Goal: Task Accomplishment & Management: Use online tool/utility

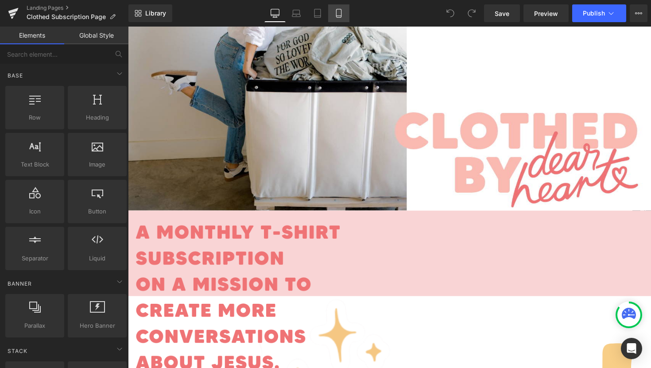
click at [343, 9] on icon at bounding box center [339, 13] width 9 height 9
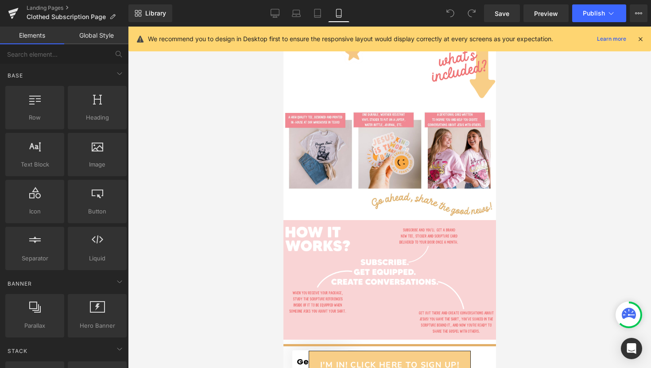
scroll to position [161, 0]
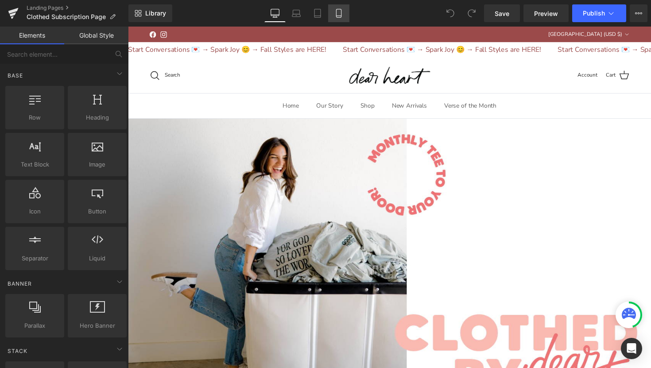
click at [338, 16] on icon at bounding box center [339, 13] width 9 height 9
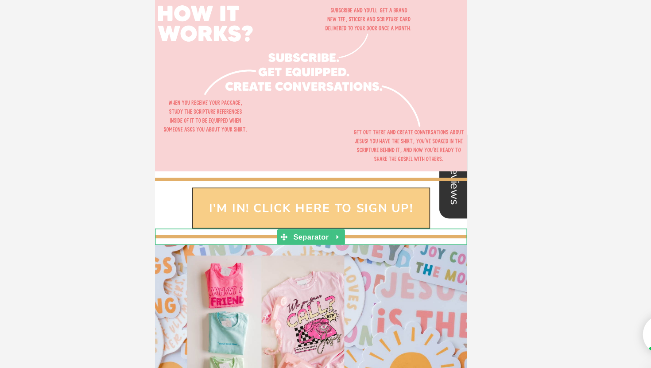
scroll to position [347, 0]
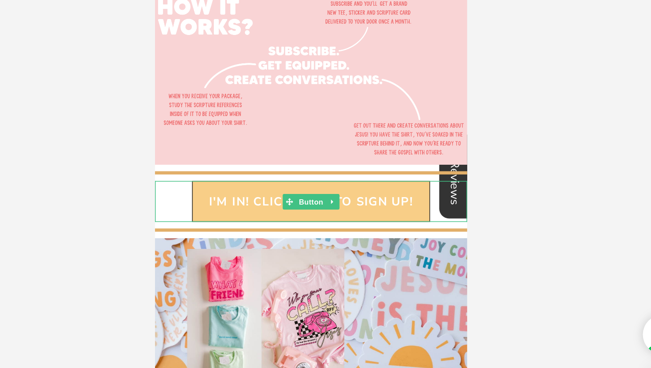
click at [279, 98] on link "i'm in! click here to sign up!" at bounding box center [261, 109] width 162 height 28
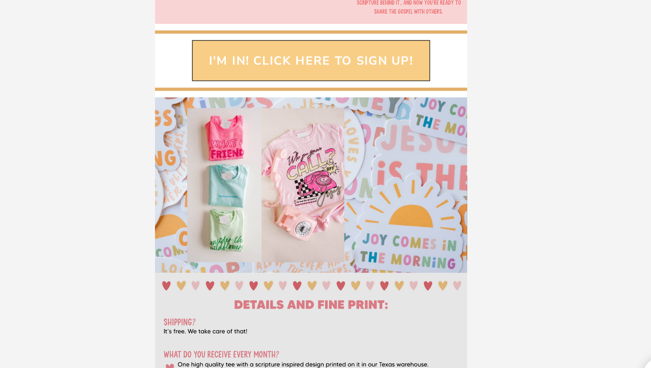
scroll to position [0, 0]
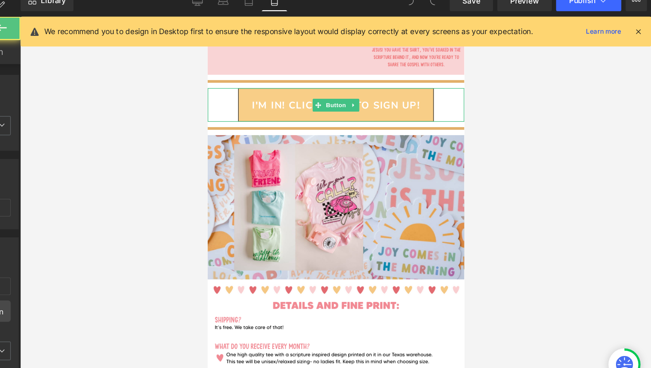
click at [339, 81] on link "i'm in! click here to sign up!" at bounding box center [314, 90] width 162 height 28
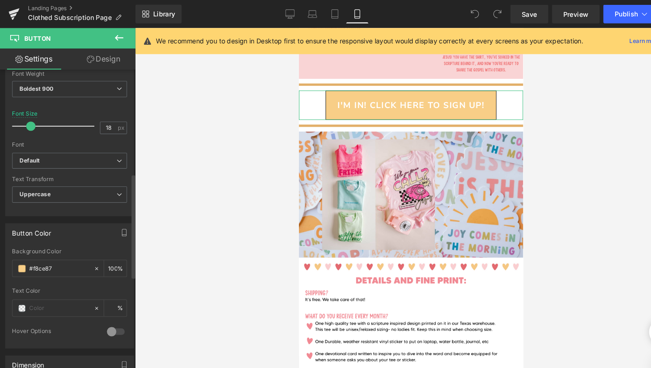
scroll to position [325, 0]
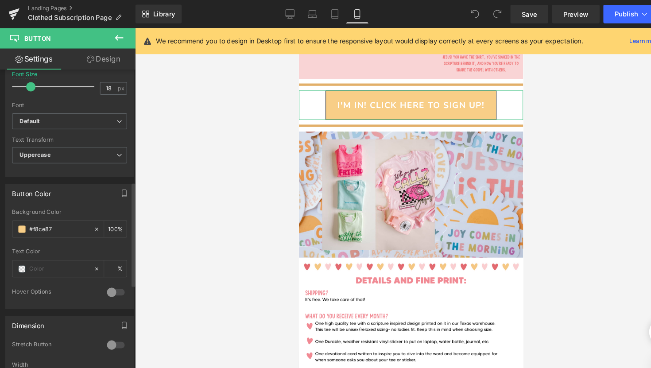
click at [101, 276] on div at bounding box center [109, 277] width 21 height 14
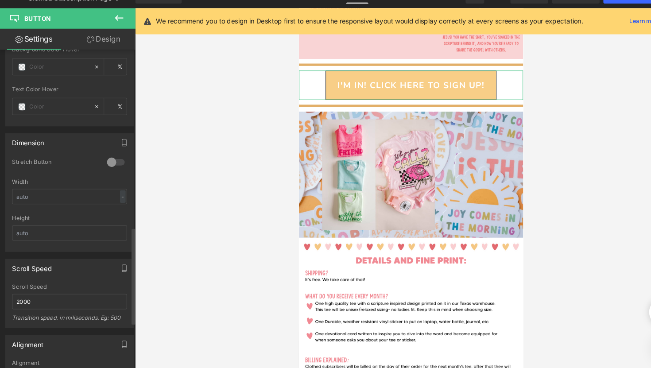
scroll to position [557, 0]
click at [105, 171] on div at bounding box center [109, 171] width 21 height 14
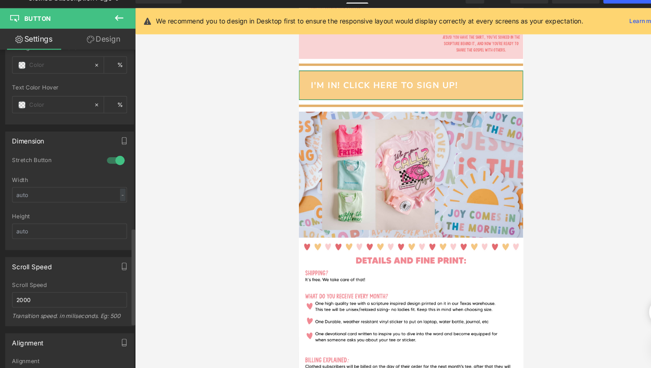
click at [106, 169] on div at bounding box center [109, 171] width 21 height 14
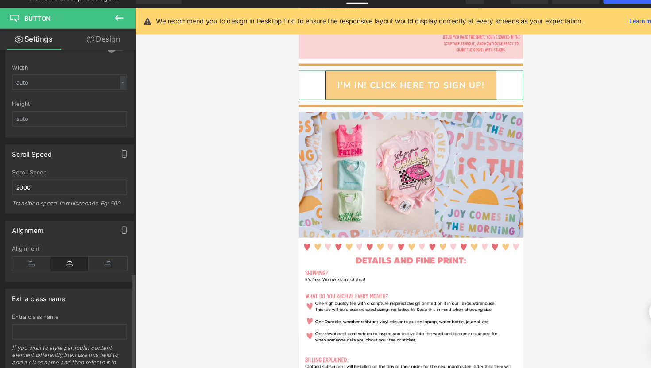
scroll to position [699, 0]
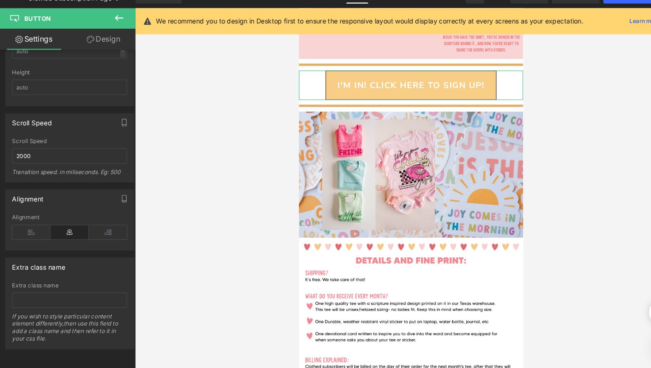
click at [96, 53] on link "Design" at bounding box center [98, 56] width 64 height 20
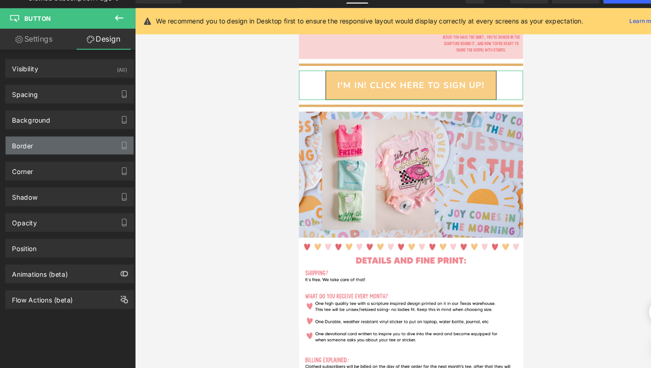
click at [105, 158] on div "Border" at bounding box center [65, 156] width 121 height 17
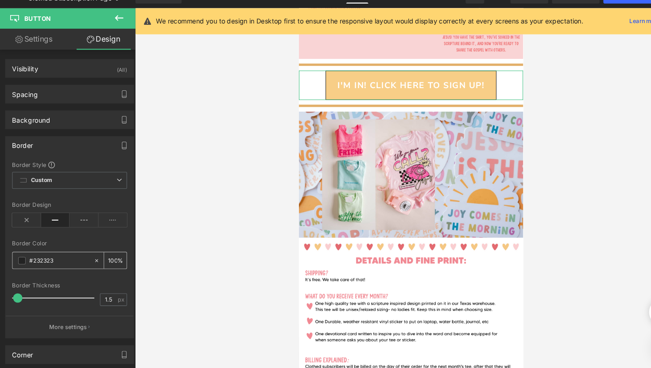
click at [21, 265] on span at bounding box center [20, 266] width 7 height 7
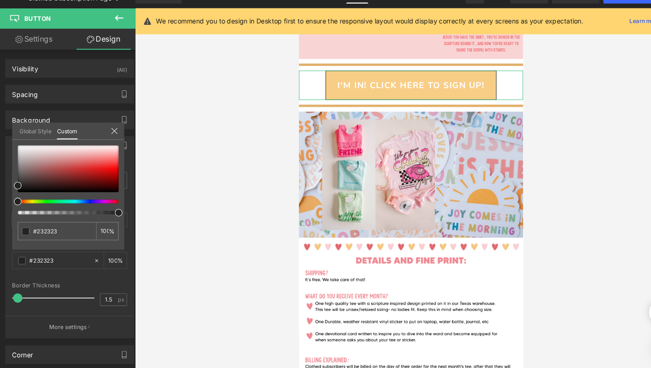
click at [33, 212] on div at bounding box center [65, 190] width 96 height 66
click at [34, 210] on div at bounding box center [61, 210] width 96 height 4
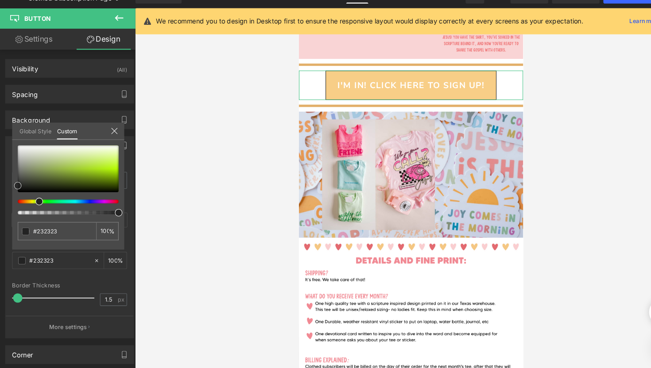
type input "#d4d6d1"
type input "#d6d8d4"
type input "#e7e8e7"
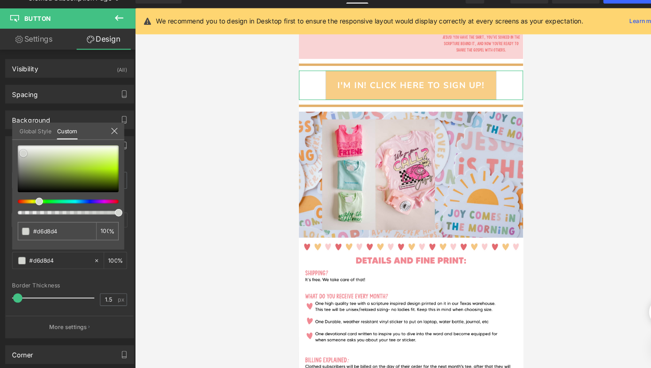
type input "#e7e8e7"
type input "#f9f9f9"
type input "#ffffff"
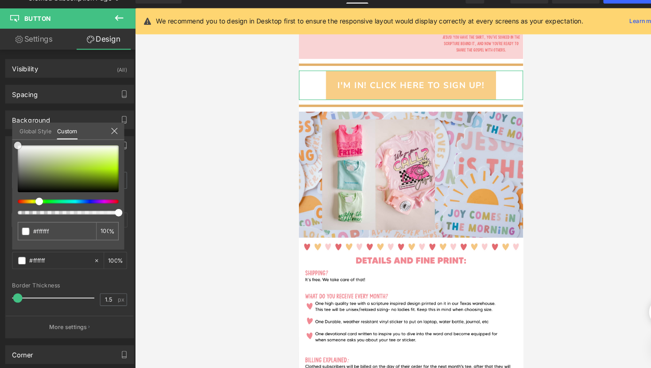
drag, startPoint x: 22, startPoint y: 164, endPoint x: 11, endPoint y: 149, distance: 19.3
click at [11, 149] on div "Border Border Style Custom Custom Setup Global Style Custom Setup Global Style …" at bounding box center [66, 240] width 132 height 199
click at [167, 165] on div at bounding box center [389, 198] width 523 height 342
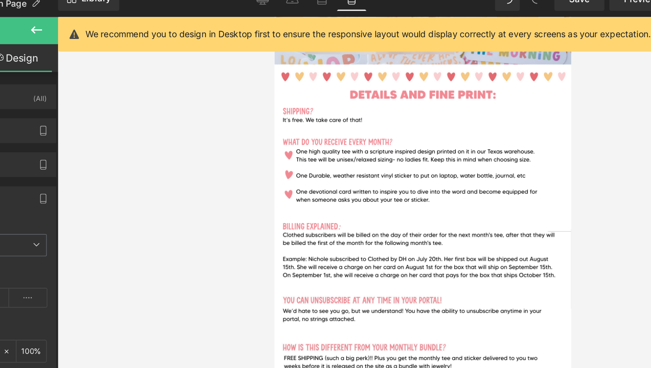
scroll to position [658, 0]
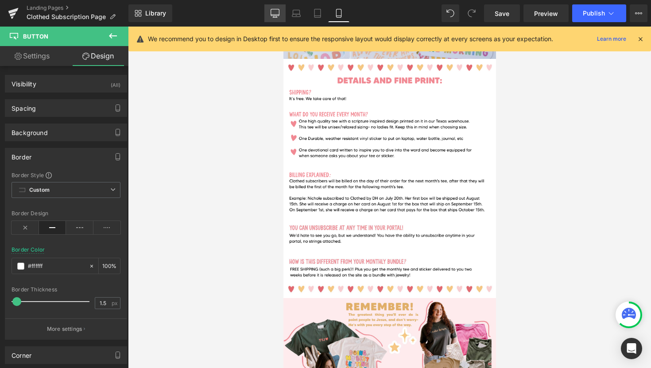
click at [278, 15] on icon at bounding box center [275, 15] width 8 height 0
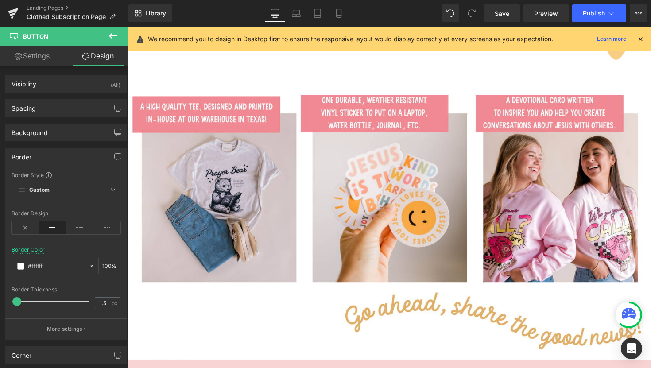
scroll to position [1196, 0]
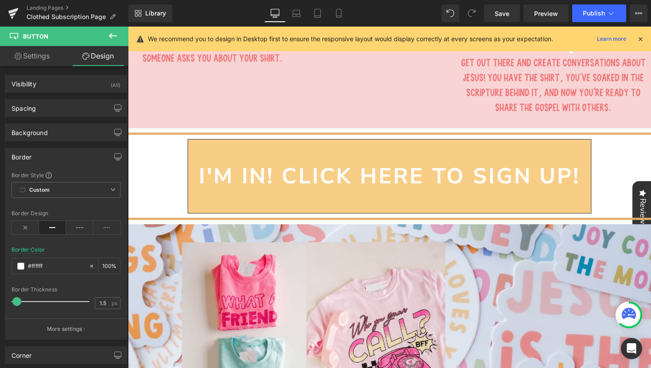
type input "#272727"
type input "100"
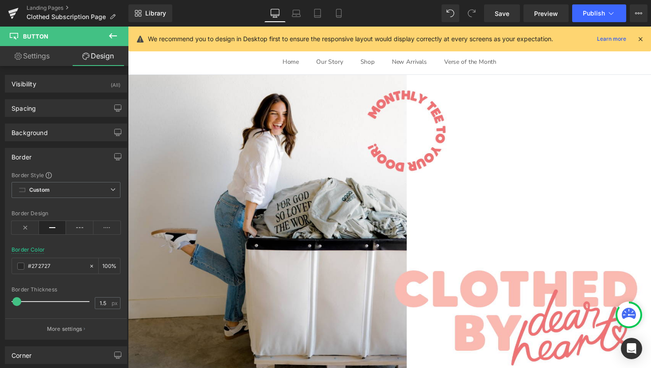
scroll to position [0, 0]
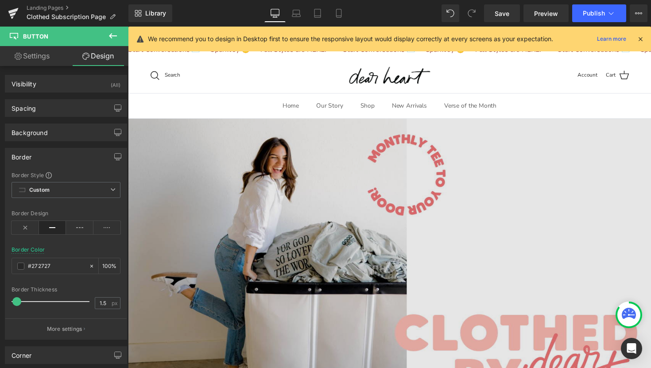
click at [340, 222] on img at bounding box center [396, 271] width 536 height 301
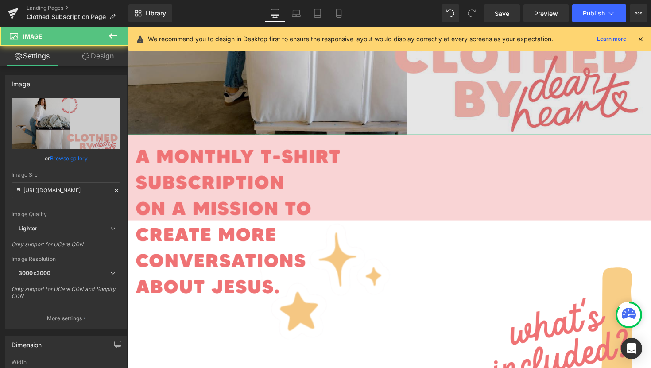
scroll to position [326, 0]
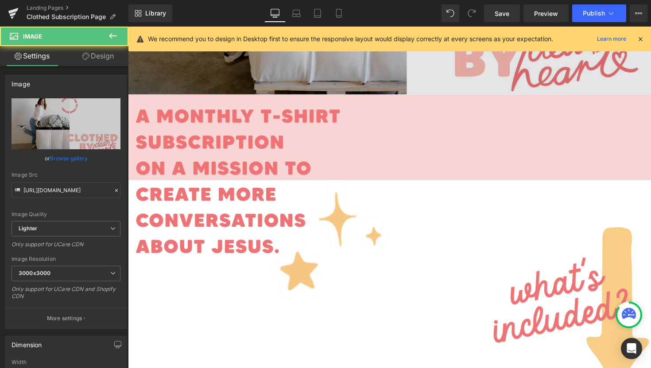
click at [340, 222] on img at bounding box center [396, 246] width 536 height 301
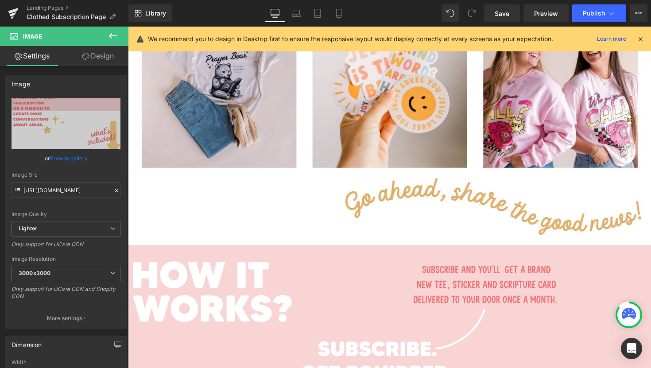
scroll to position [763, 0]
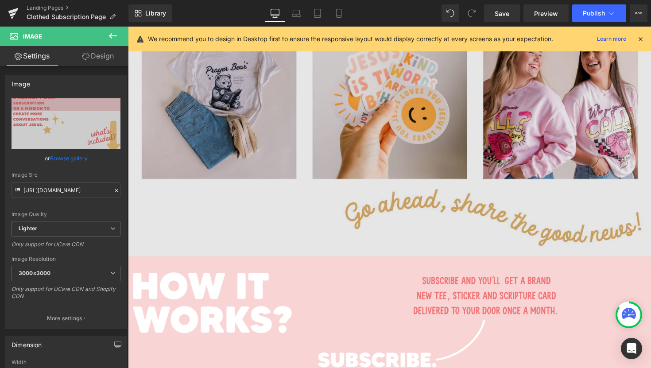
click at [247, 205] on img at bounding box center [396, 111] width 536 height 301
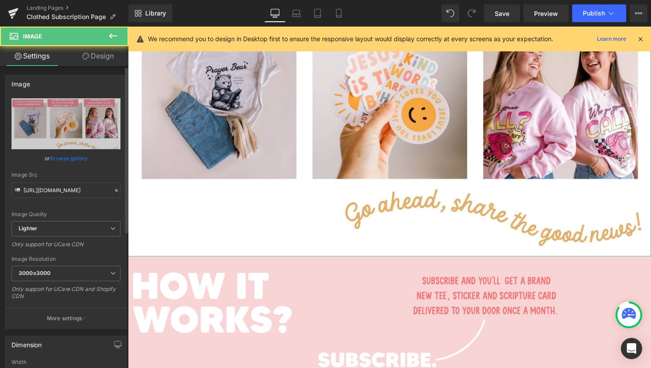
click at [64, 160] on link "Browse gallery" at bounding box center [69, 159] width 38 height 16
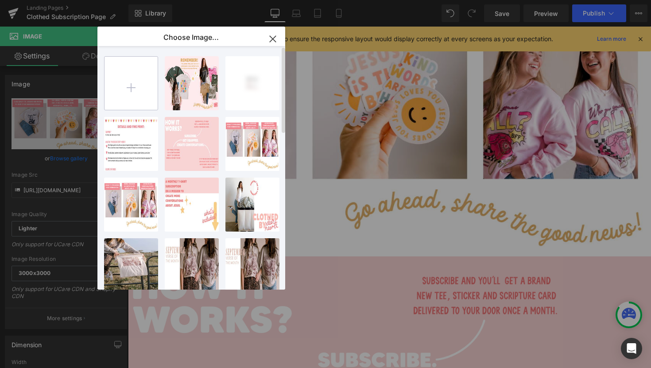
click at [132, 82] on input "file" at bounding box center [131, 83] width 53 height 53
type input "C:\fakepath\3.png"
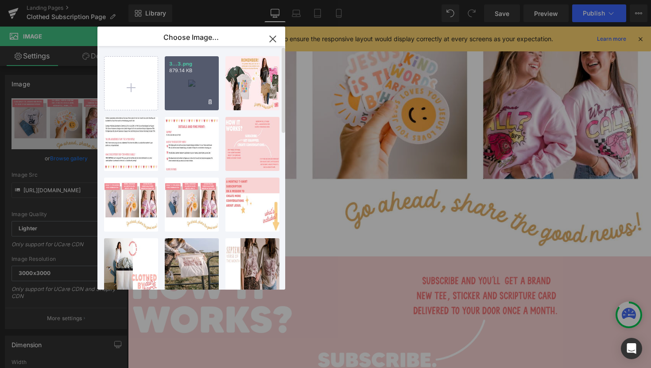
click at [182, 93] on div "3...3.png 879.14 KB" at bounding box center [192, 83] width 54 height 54
type input "https://ucarecdn.com/03d4f33b-86bb-4911-bb9f-a1d0fa15558d/-/format/auto/-/previ…"
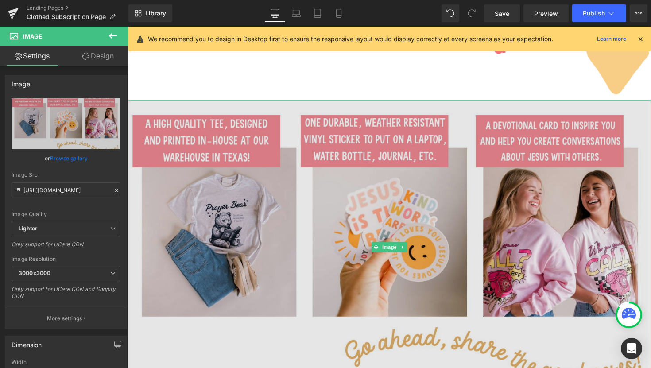
scroll to position [623, 0]
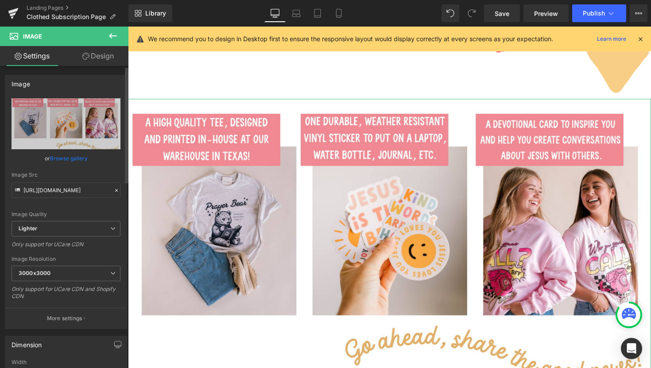
click at [73, 158] on link "Browse gallery" at bounding box center [69, 159] width 38 height 16
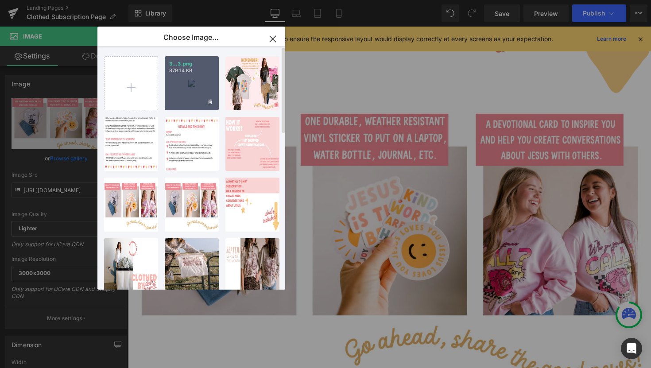
click at [193, 89] on div "3...3.png 879.14 KB" at bounding box center [192, 83] width 54 height 54
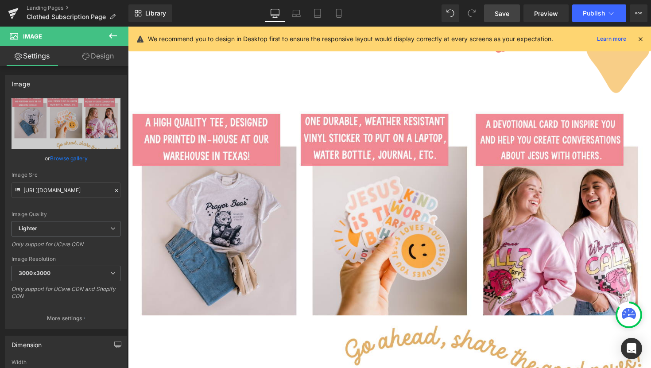
click at [506, 15] on span "Save" at bounding box center [502, 13] width 15 height 9
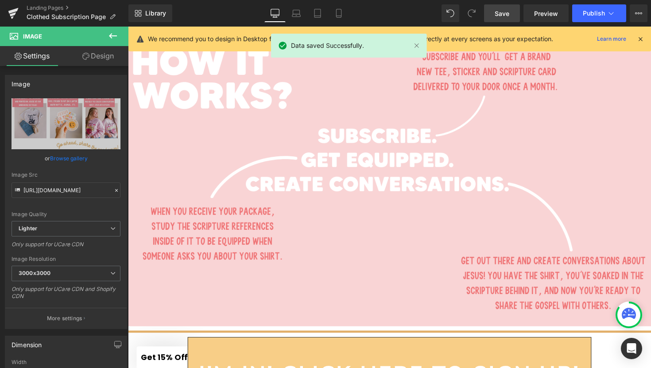
scroll to position [1005, 0]
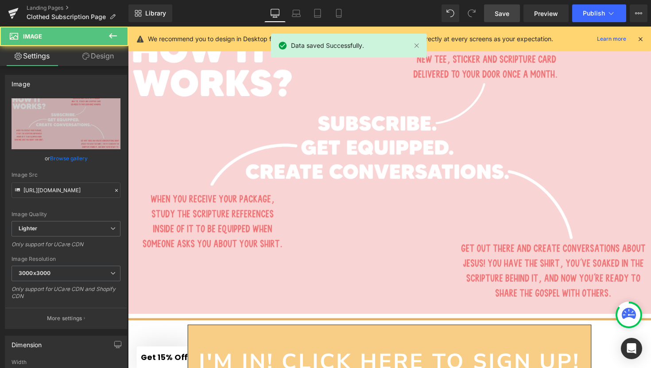
click at [298, 181] on img at bounding box center [396, 170] width 536 height 301
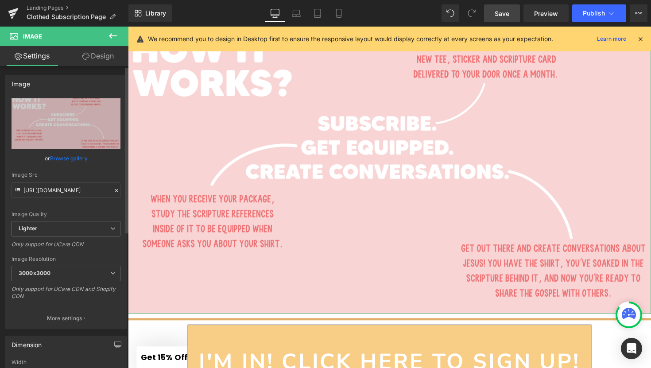
click at [84, 158] on link "Browse gallery" at bounding box center [69, 159] width 38 height 16
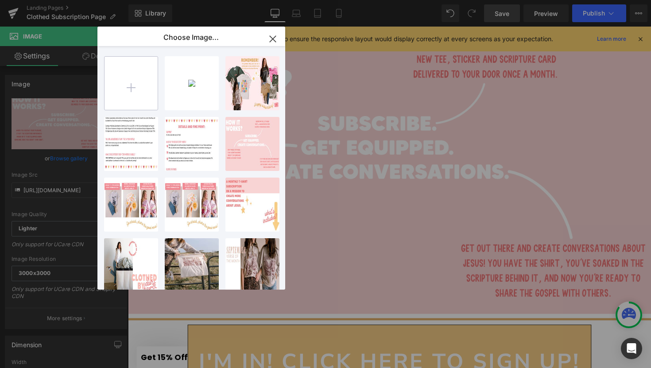
click at [152, 79] on input "file" at bounding box center [131, 83] width 53 height 53
type input "C:\fakepath\4.png"
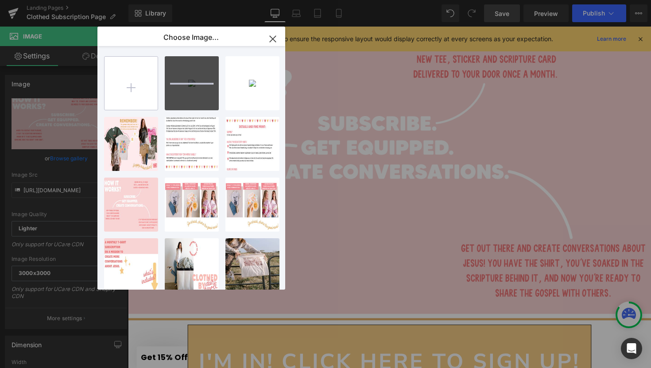
click at [127, 84] on input "file" at bounding box center [131, 83] width 53 height 53
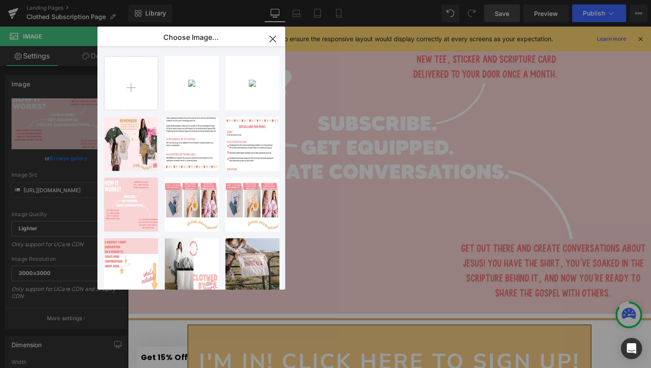
type input "C:\fakepath\5.png"
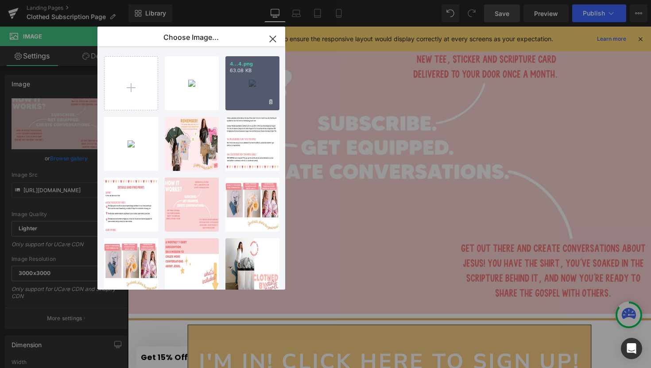
click at [249, 91] on div "4...4.png 63.08 KB" at bounding box center [253, 83] width 54 height 54
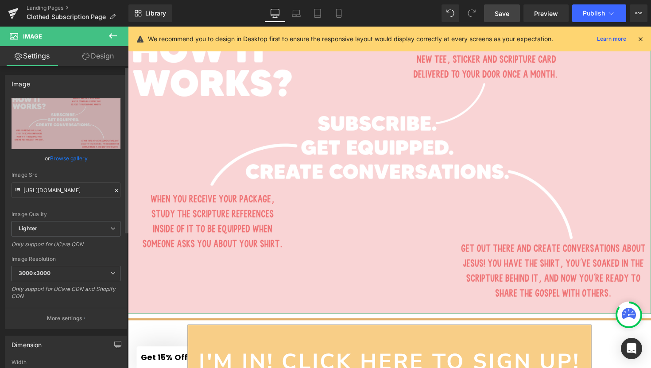
click at [81, 158] on link "Browse gallery" at bounding box center [69, 159] width 38 height 16
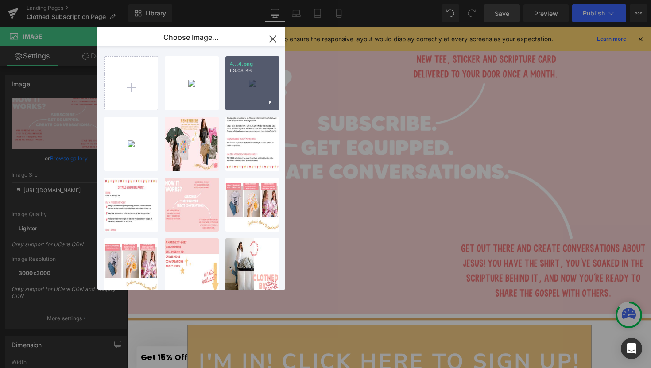
click at [242, 95] on div "4...4.png 63.08 KB" at bounding box center [253, 83] width 54 height 54
type input "https://ucarecdn.com/c779fad9-a2f1-453b-8351-56c3f1fa7119/-/format/auto/-/previ…"
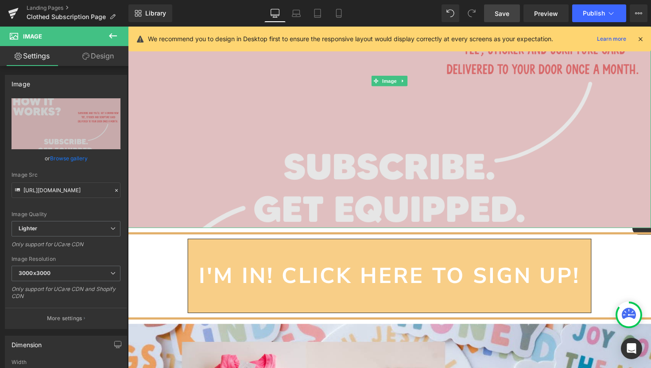
scroll to position [1102, 0]
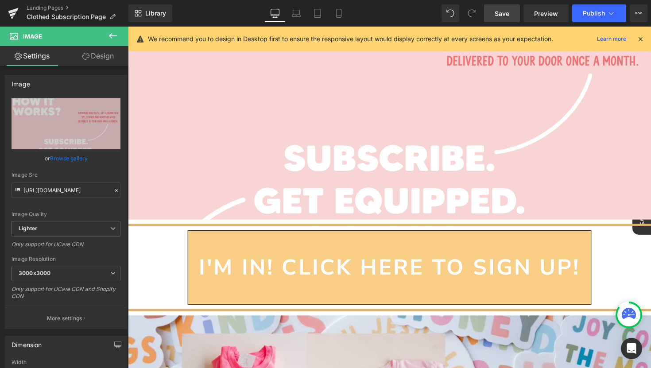
click at [109, 40] on icon at bounding box center [113, 36] width 11 height 11
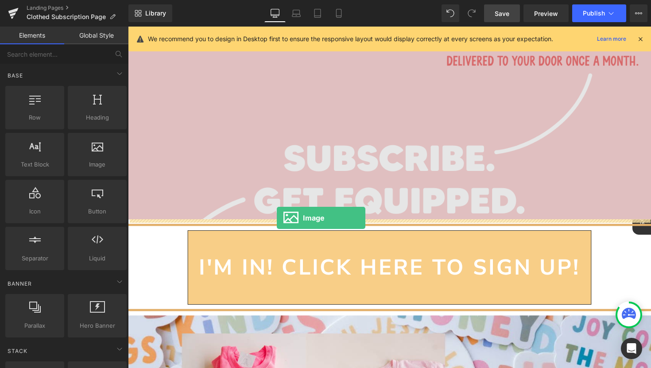
drag, startPoint x: 207, startPoint y: 197, endPoint x: 280, endPoint y: 223, distance: 78.2
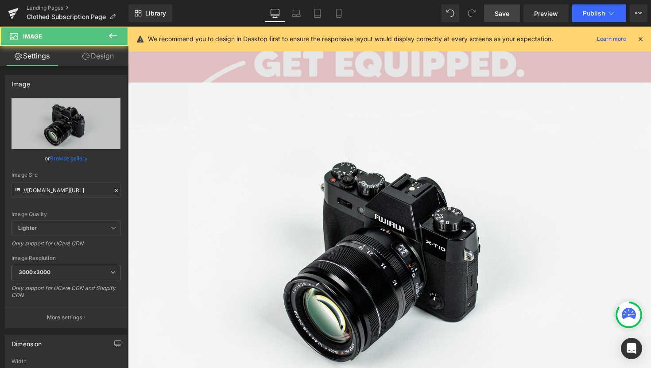
scroll to position [1281, 0]
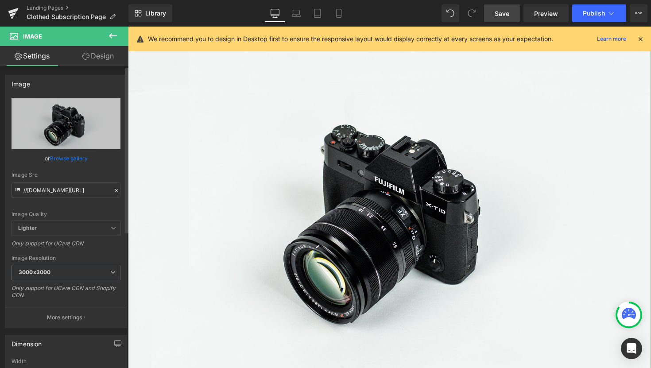
click at [85, 158] on link "Browse gallery" at bounding box center [69, 159] width 38 height 16
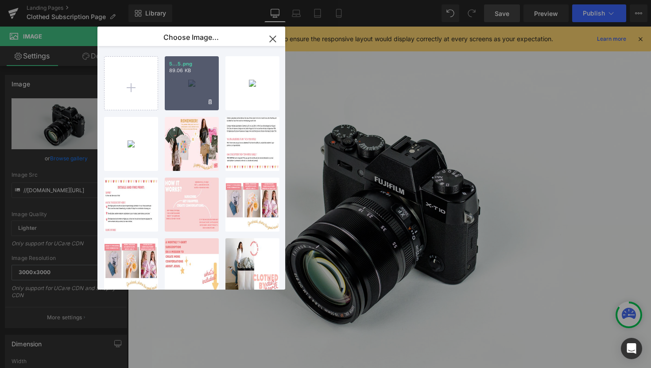
click at [196, 94] on div "5...5.png 89.06 KB" at bounding box center [192, 83] width 54 height 54
type input "https://ucarecdn.com/9b2cb196-dc84-4cf3-996e-d66ca89273c8/-/format/auto/-/previ…"
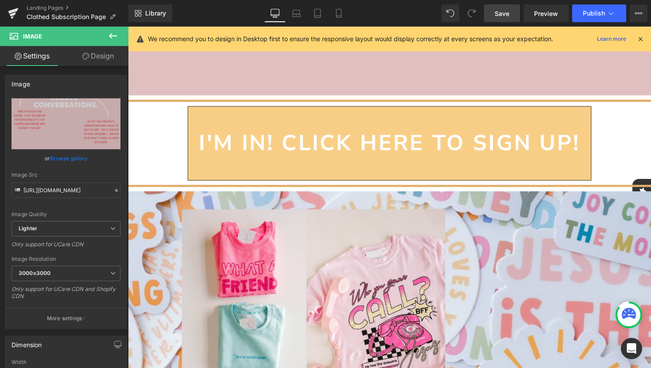
scroll to position [1532, 0]
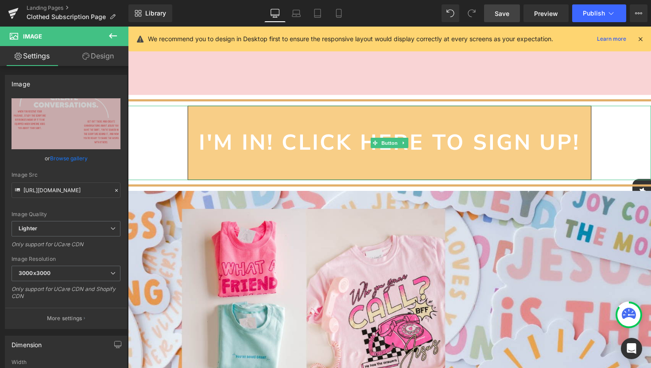
click at [176, 147] on div "i'm in! click here to sign up!" at bounding box center [396, 146] width 536 height 76
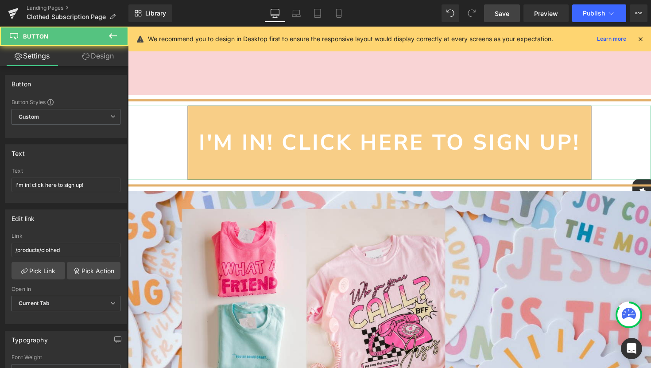
click at [99, 58] on link "Design" at bounding box center [98, 56] width 64 height 20
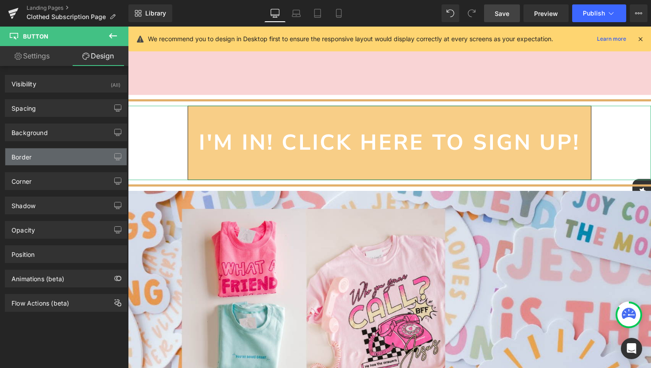
click at [55, 160] on div "Border" at bounding box center [65, 156] width 121 height 17
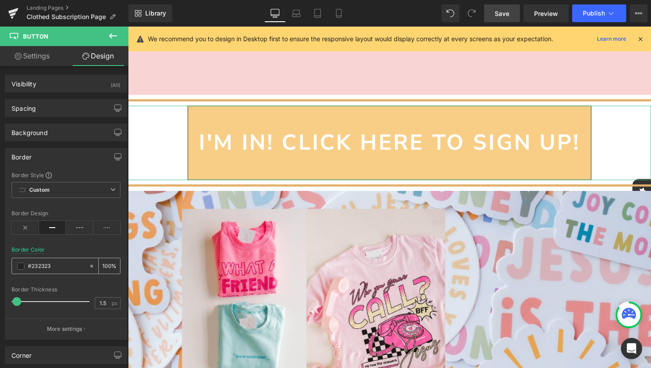
click at [62, 265] on input "#232323" at bounding box center [56, 266] width 57 height 10
click at [22, 269] on span at bounding box center [20, 266] width 7 height 7
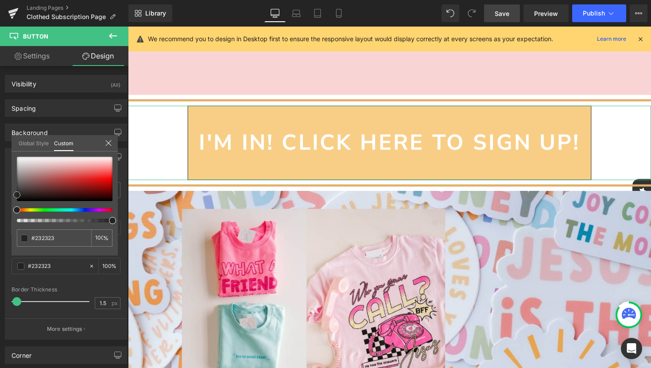
type input "#262626"
type input "#5b5b5b"
type input "#c6c6c6"
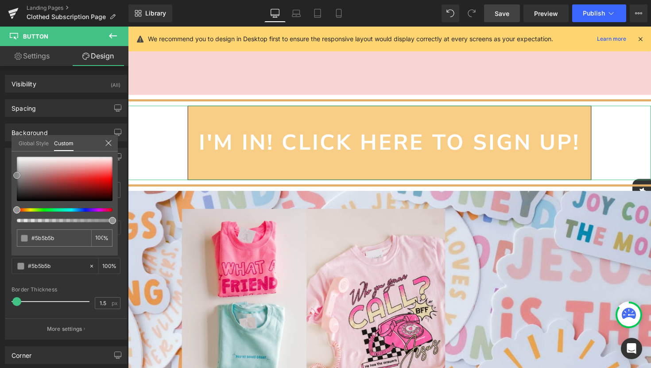
type input "#c6c6c6"
type input "#ffffff"
drag, startPoint x: 19, startPoint y: 194, endPoint x: 19, endPoint y: 148, distance: 45.6
click at [19, 148] on div "Global Style Custom Setup Global Style #ffffff 100 %" at bounding box center [65, 148] width 106 height 27
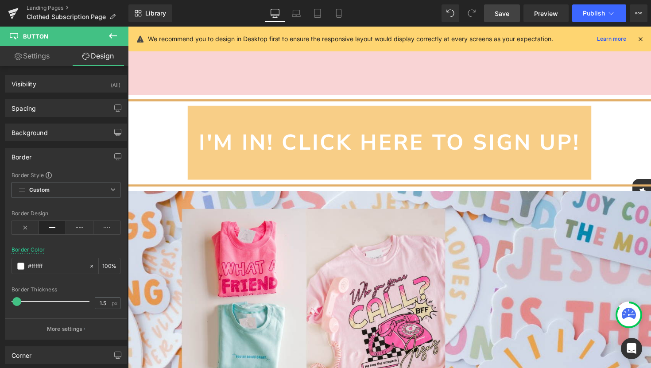
click at [164, 161] on body "Skip to content Facebook Instagram Country/Region United States (USD $) United …" at bounding box center [396, 168] width 536 height 3346
click at [116, 37] on icon at bounding box center [113, 36] width 11 height 11
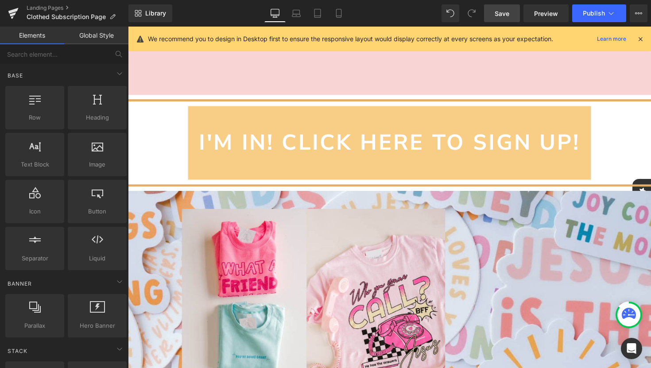
click at [499, 16] on span "Save" at bounding box center [502, 13] width 15 height 9
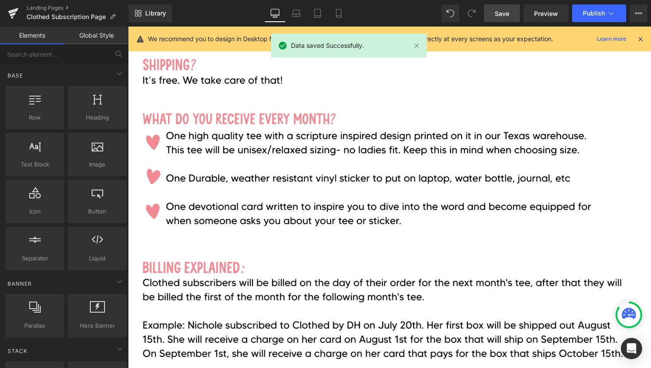
scroll to position [2043, 0]
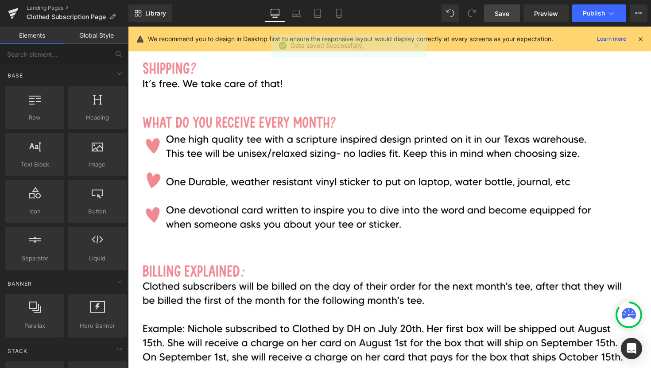
click at [273, 196] on img at bounding box center [396, 135] width 536 height 301
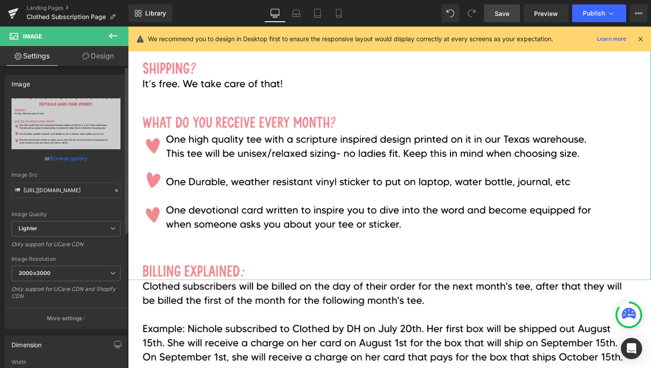
click at [64, 159] on link "Browse gallery" at bounding box center [69, 159] width 38 height 16
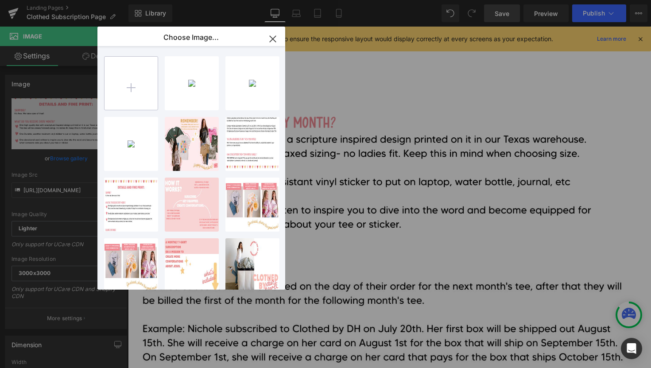
click at [132, 85] on input "file" at bounding box center [131, 83] width 53 height 53
type input "C:\fakepath\8.png"
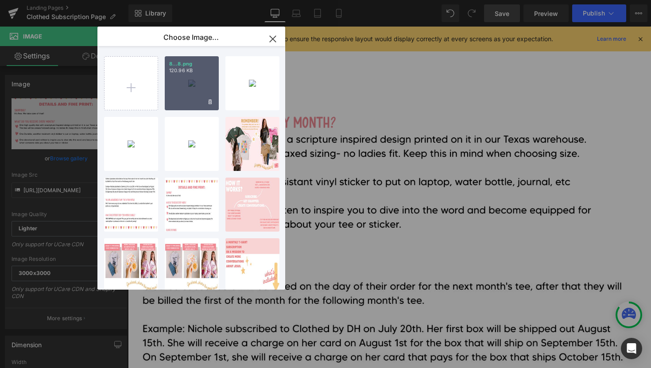
click at [191, 92] on div "8...8.png 120.96 KB" at bounding box center [192, 83] width 54 height 54
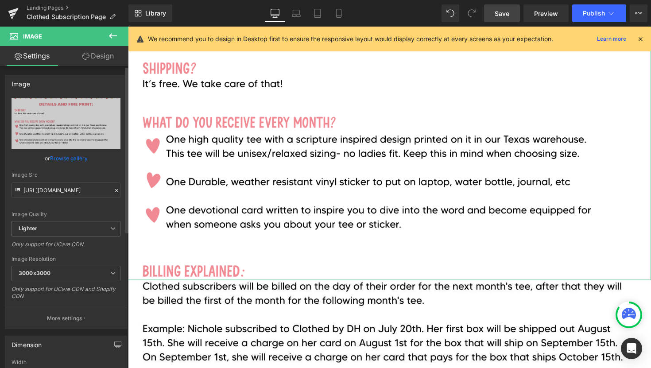
click at [61, 157] on link "Browse gallery" at bounding box center [69, 159] width 38 height 16
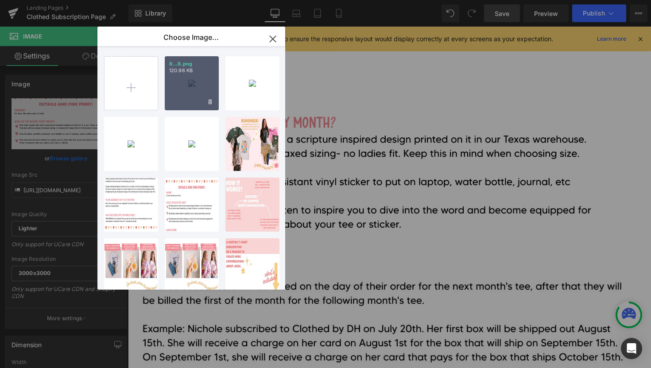
click at [192, 70] on p "120.96 KB" at bounding box center [191, 70] width 45 height 7
type input "https://ucarecdn.com/a6fa35e6-1973-4816-bdb3-8da3691de99b/-/format/auto/-/previ…"
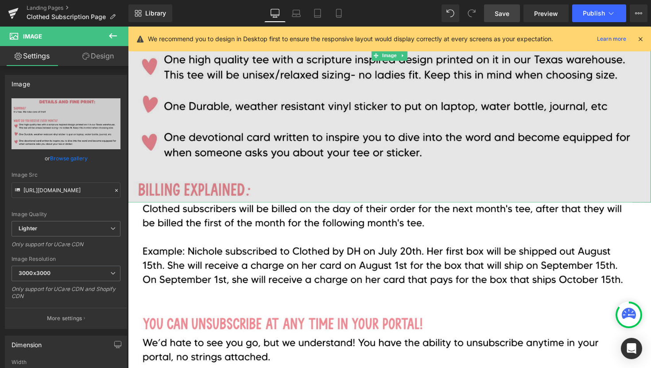
scroll to position [2129, 0]
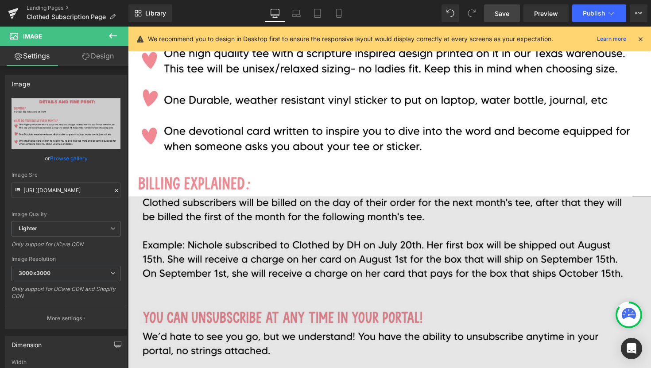
click at [230, 280] on img at bounding box center [396, 351] width 536 height 301
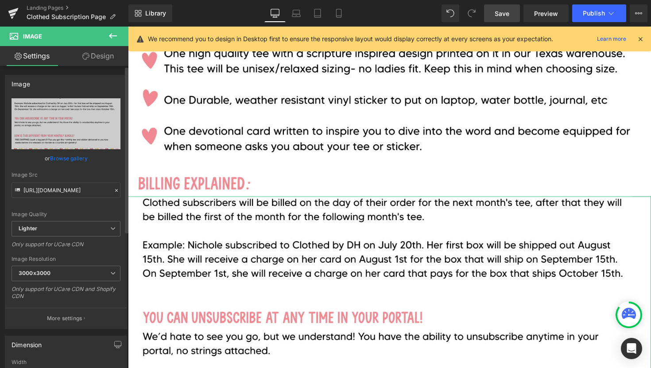
click at [65, 158] on link "Browse gallery" at bounding box center [69, 159] width 38 height 16
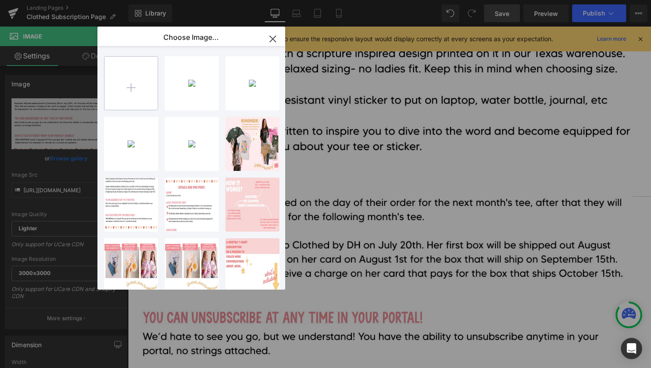
click at [131, 90] on input "file" at bounding box center [131, 83] width 53 height 53
type input "C:\fakepath\9.png"
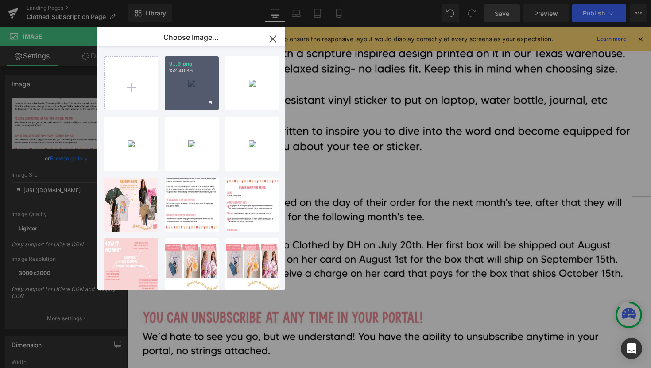
click at [180, 93] on div "9...9.png 152.40 KB" at bounding box center [192, 83] width 54 height 54
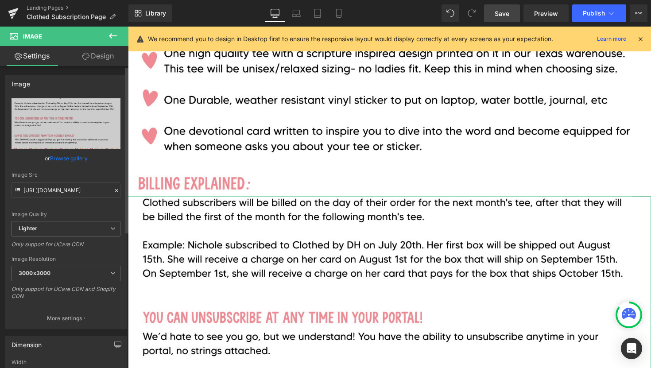
click at [82, 155] on link "Browse gallery" at bounding box center [69, 159] width 38 height 16
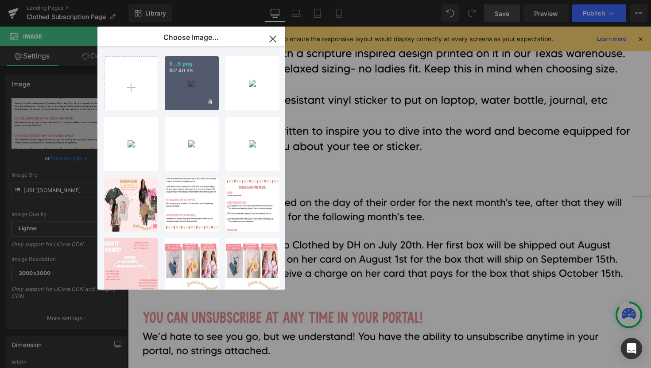
click at [191, 93] on div "9...9.png 152.40 KB" at bounding box center [192, 83] width 54 height 54
type input "https://ucarecdn.com/371212a1-5a52-4f93-b8e9-02512ecdad8f/-/format/auto/-/previ…"
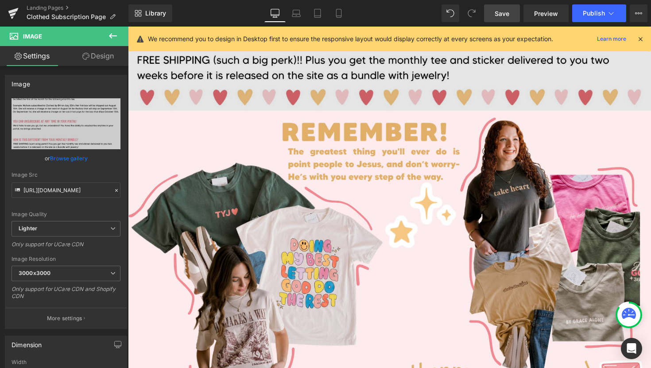
scroll to position [2524, 0]
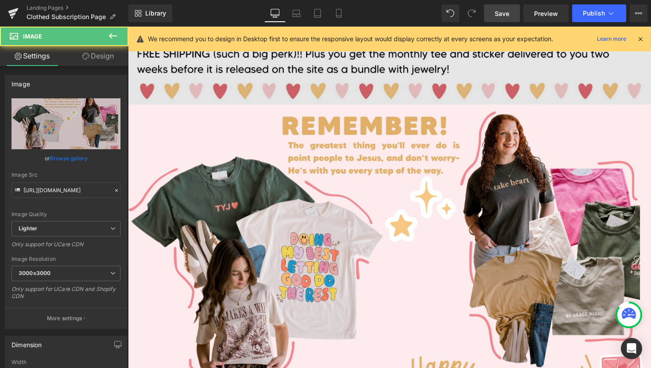
click at [284, 216] on img at bounding box center [396, 256] width 536 height 301
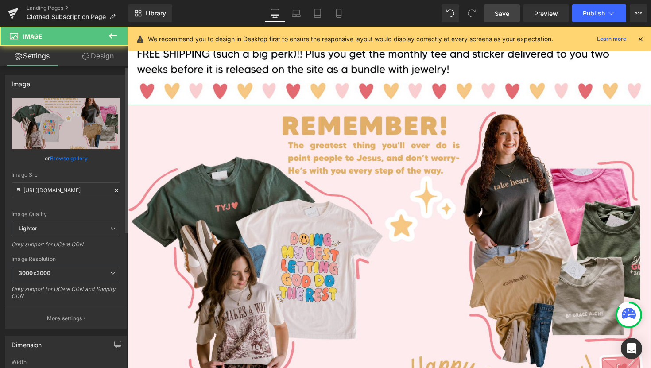
click at [58, 158] on link "Browse gallery" at bounding box center [69, 159] width 38 height 16
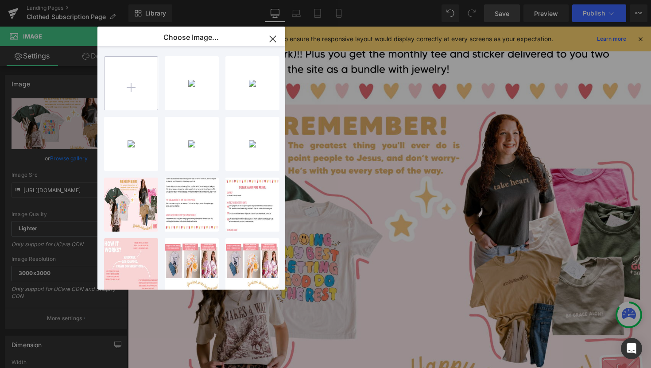
click at [134, 93] on input "file" at bounding box center [131, 83] width 53 height 53
type input "C:\fakepath\10.png"
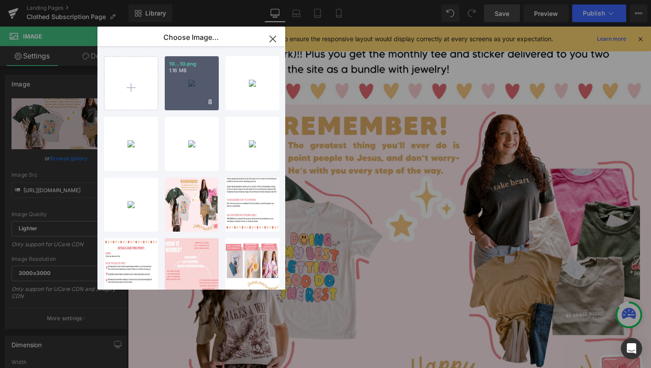
click at [196, 92] on div "10...10.png 1.16 MB" at bounding box center [192, 83] width 54 height 54
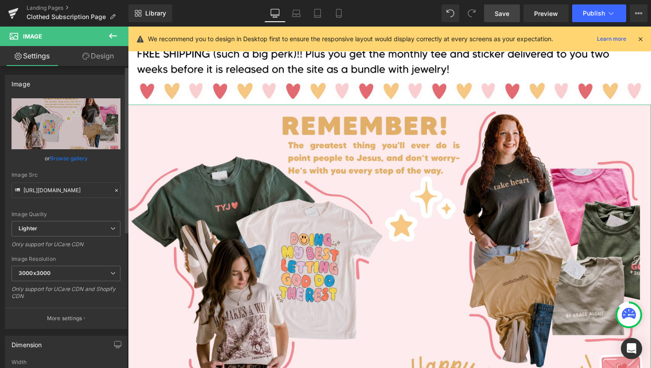
click at [82, 154] on link "Browse gallery" at bounding box center [69, 159] width 38 height 16
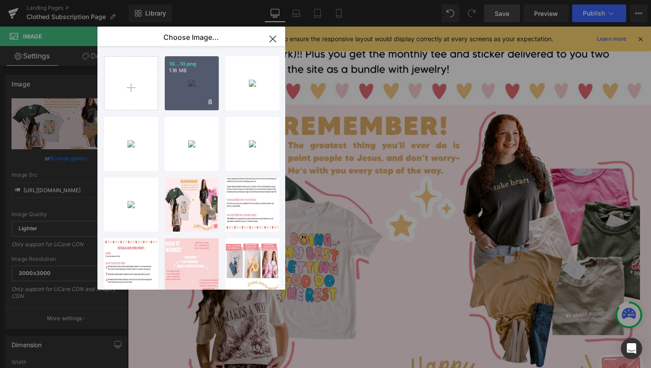
click at [187, 86] on div "10...10.png 1.16 MB" at bounding box center [192, 83] width 54 height 54
type input "https://ucarecdn.com/33515726-d96d-46c6-9c9a-edee0a7e288d/-/format/auto/-/previ…"
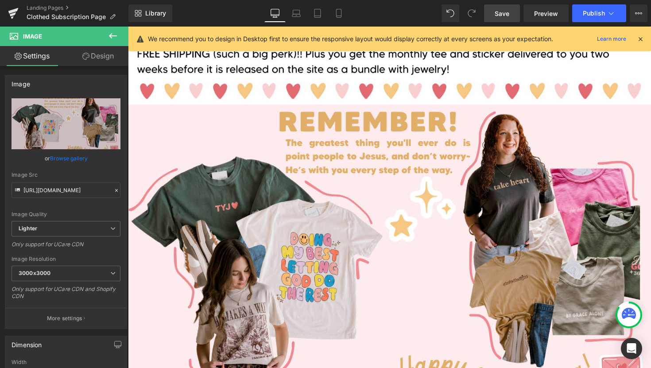
click at [508, 17] on span "Save" at bounding box center [502, 13] width 15 height 9
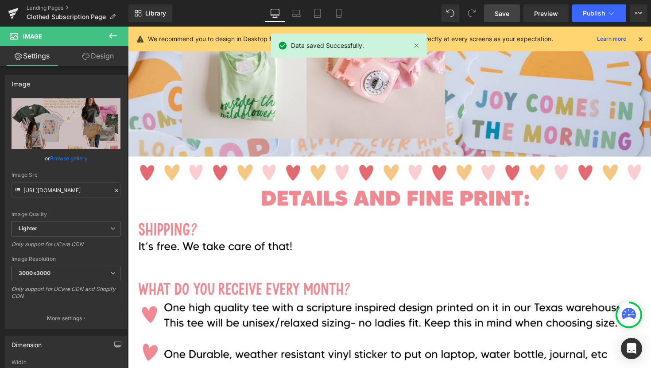
scroll to position [1592, 0]
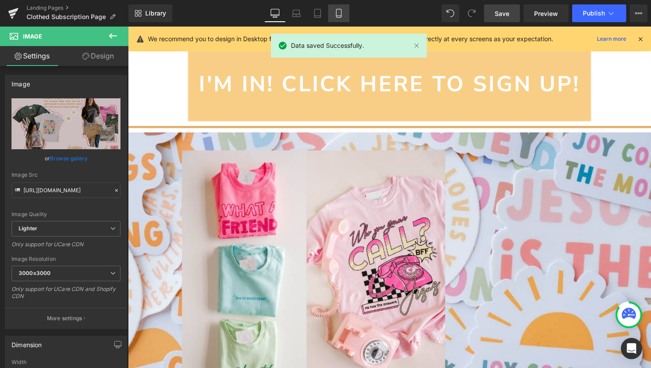
click at [343, 17] on icon at bounding box center [339, 13] width 9 height 9
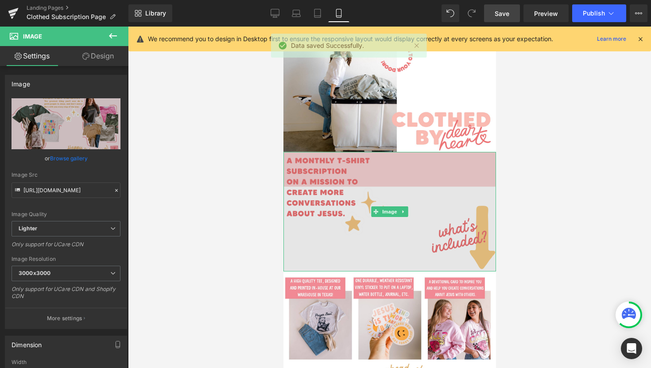
scroll to position [0, 0]
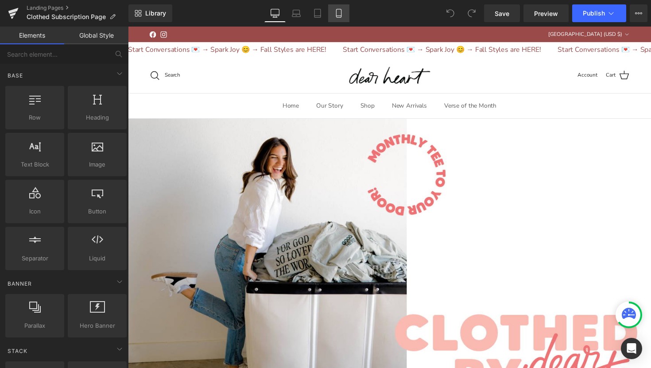
click at [338, 12] on icon at bounding box center [339, 13] width 9 height 9
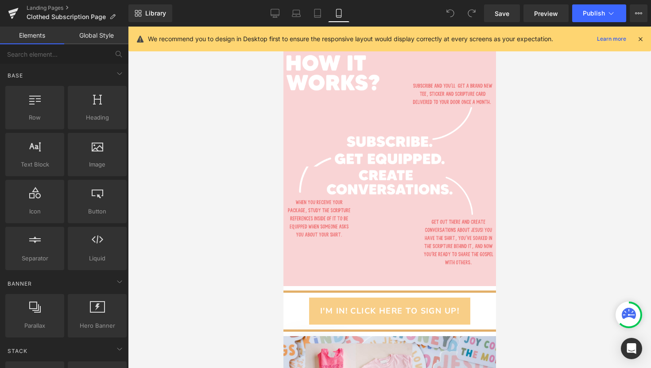
scroll to position [379, 0]
click at [275, 18] on link "Desktop" at bounding box center [275, 13] width 21 height 18
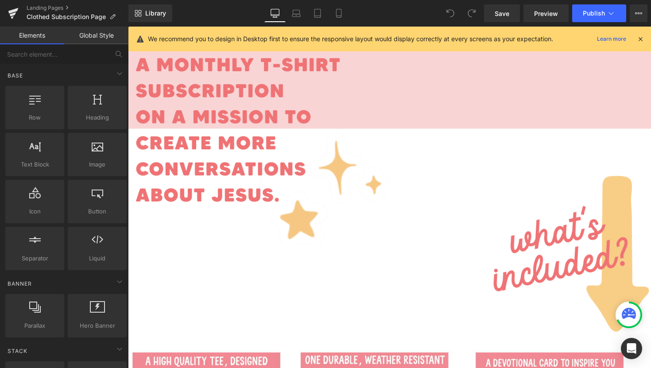
scroll to position [999, 0]
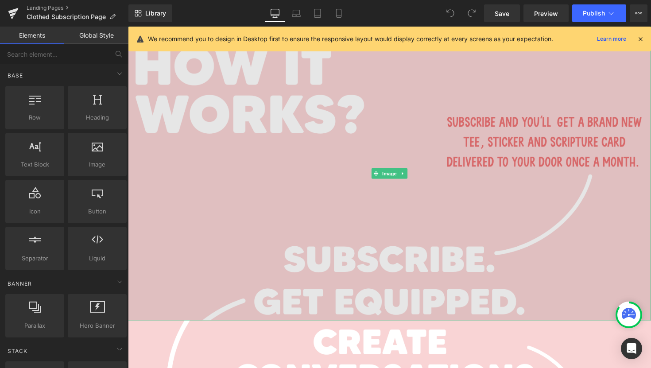
click at [261, 187] on img at bounding box center [396, 177] width 536 height 301
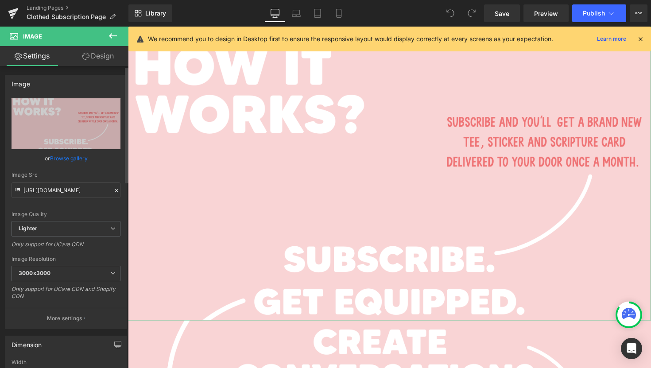
click at [78, 160] on link "Browse gallery" at bounding box center [69, 159] width 38 height 16
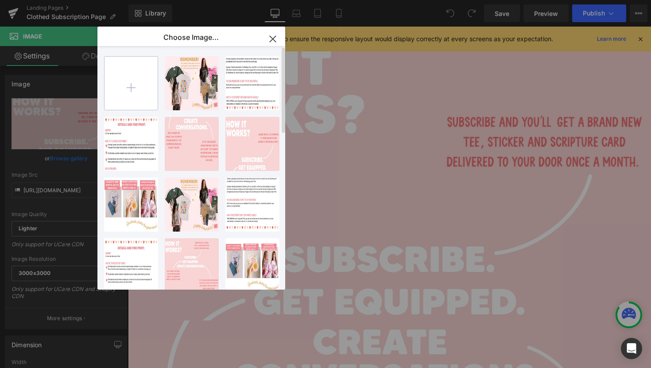
click at [137, 93] on input "file" at bounding box center [131, 83] width 53 height 53
type input "C:\fakepath\4.png"
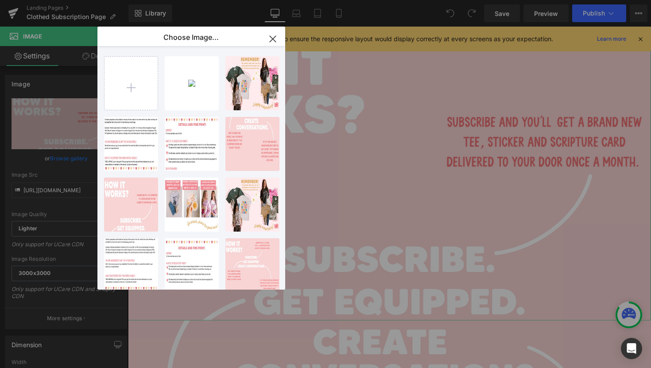
click at [70, 0] on div "You are previewing how the will restyle your page. You can not edit Elements in…" at bounding box center [325, 0] width 651 height 0
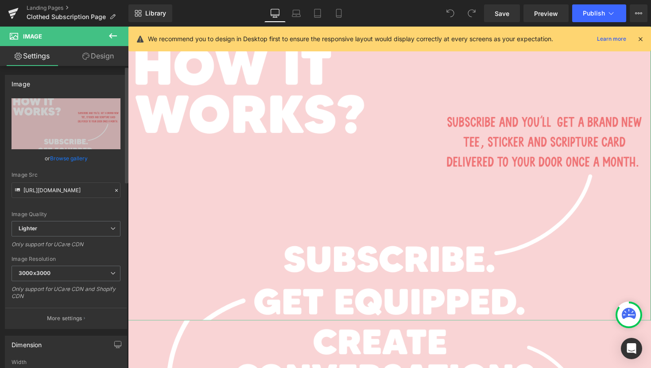
click at [72, 159] on link "Browse gallery" at bounding box center [69, 159] width 38 height 16
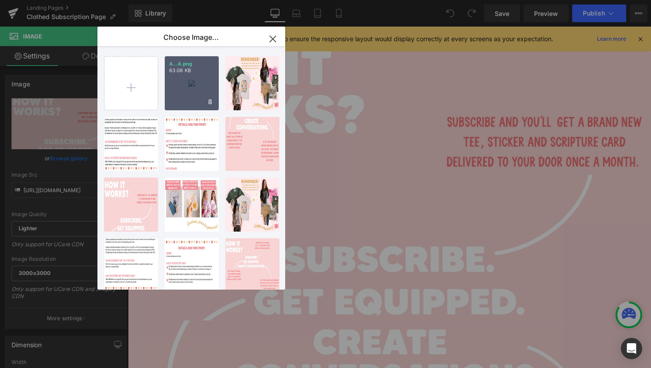
click at [200, 75] on div "4...4.png 63.08 KB" at bounding box center [192, 83] width 54 height 54
type input "https://ucarecdn.com/93d5471d-924e-4a24-8f43-c073db3c67ff/-/format/auto/-/previ…"
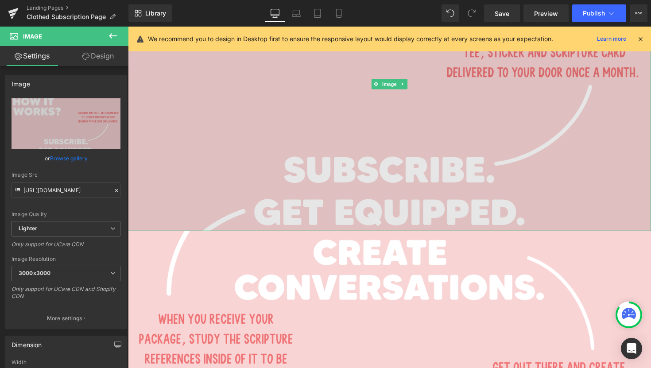
scroll to position [1096, 0]
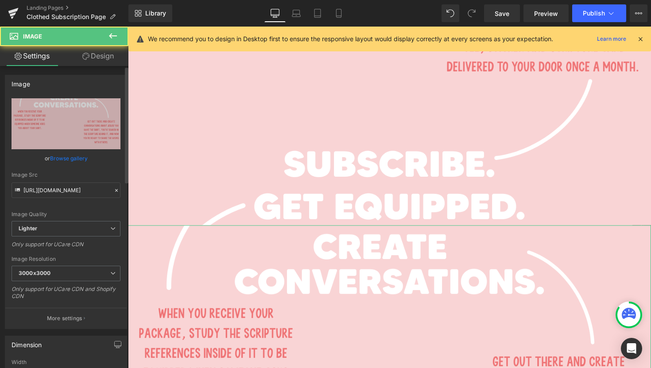
click at [63, 160] on link "Browse gallery" at bounding box center [69, 159] width 38 height 16
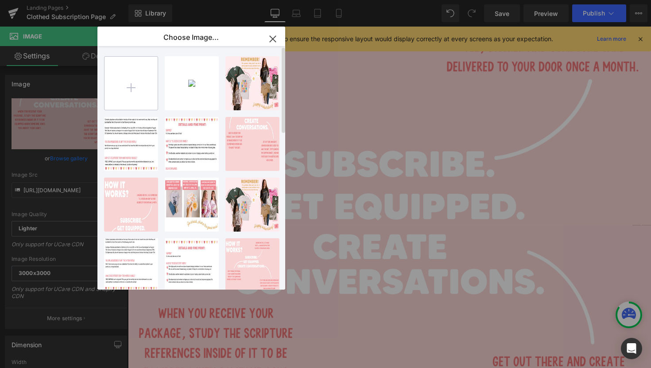
click at [133, 86] on input "file" at bounding box center [131, 83] width 53 height 53
type input "C:\fakepath\5.png"
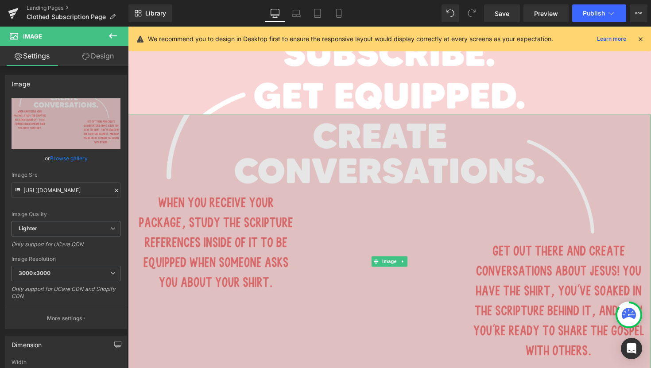
scroll to position [1214, 0]
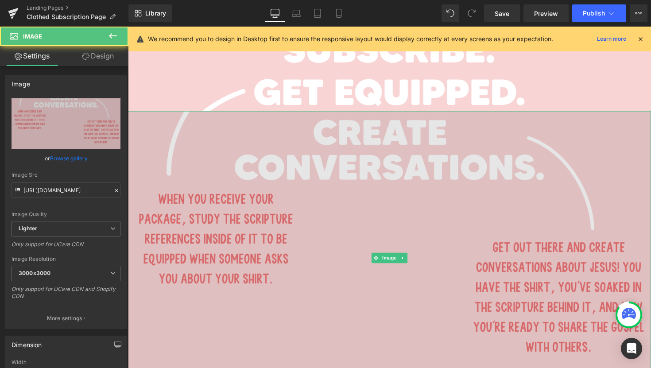
drag, startPoint x: 275, startPoint y: 206, endPoint x: 233, endPoint y: 195, distance: 43.3
click at [275, 206] on img at bounding box center [396, 263] width 536 height 301
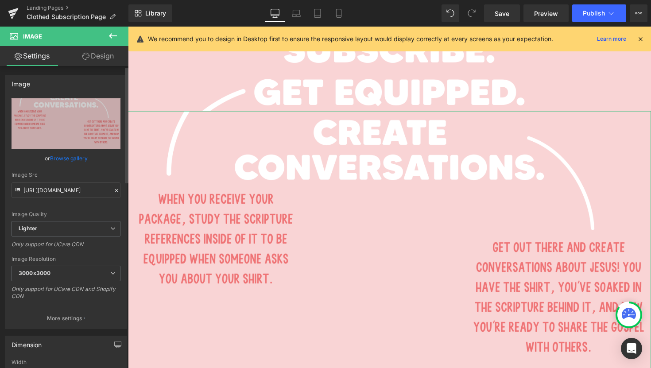
click at [65, 160] on link "Browse gallery" at bounding box center [69, 159] width 38 height 16
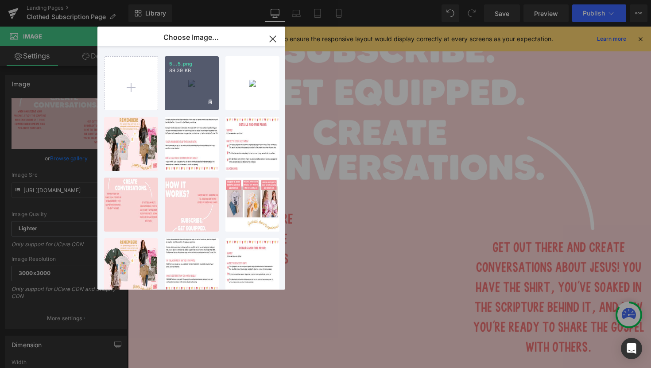
click at [193, 79] on div "5...5.png 89.39 KB" at bounding box center [192, 83] width 54 height 54
type input "[URL][DOMAIN_NAME]"
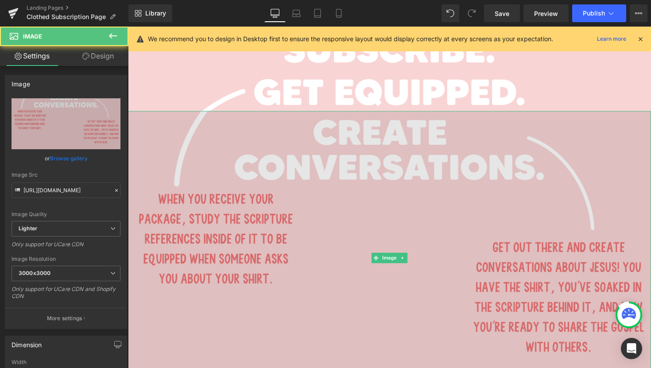
click at [425, 277] on img at bounding box center [396, 263] width 536 height 301
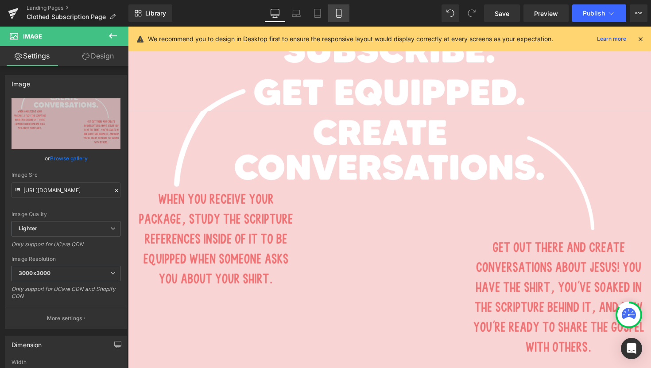
click at [339, 17] on icon at bounding box center [339, 13] width 9 height 9
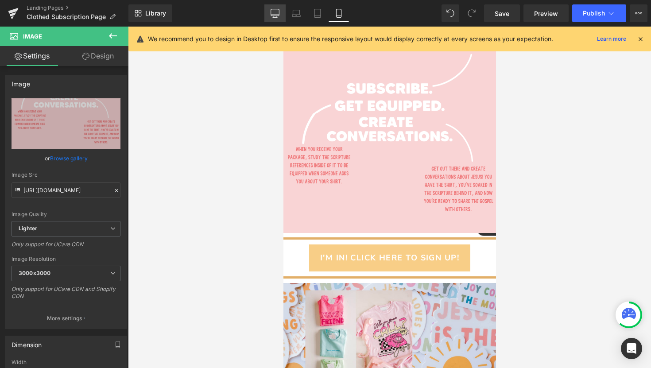
click at [277, 14] on icon at bounding box center [275, 13] width 9 height 9
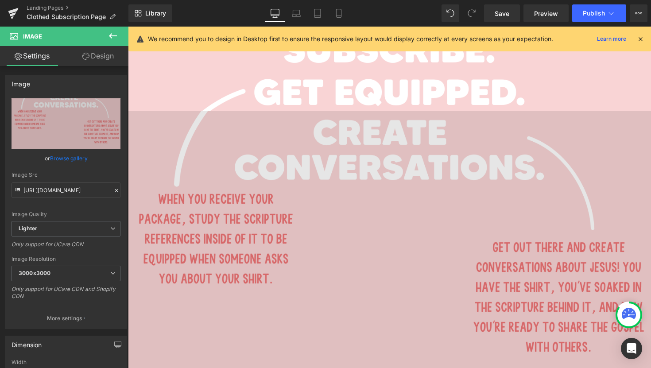
click at [230, 216] on img at bounding box center [396, 263] width 536 height 301
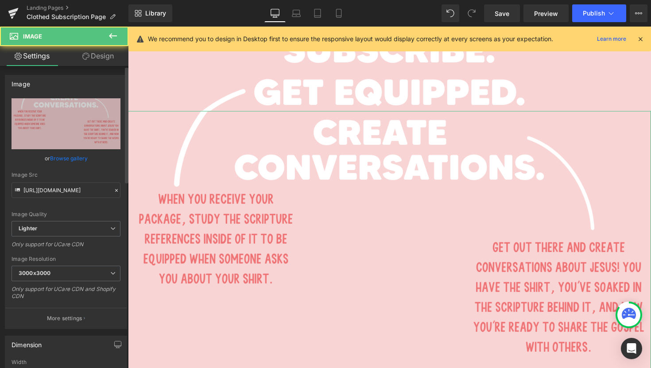
click at [63, 156] on link "Browse gallery" at bounding box center [69, 159] width 38 height 16
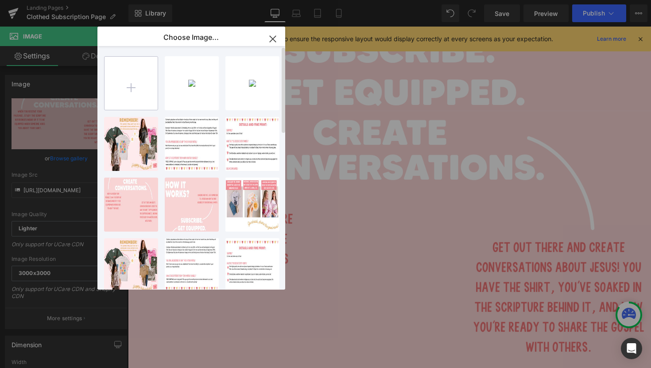
click at [116, 87] on input "file" at bounding box center [131, 83] width 53 height 53
click at [136, 73] on input "file" at bounding box center [131, 83] width 53 height 53
type input "C:\fakepath\Subscription Website Pages (1).png"
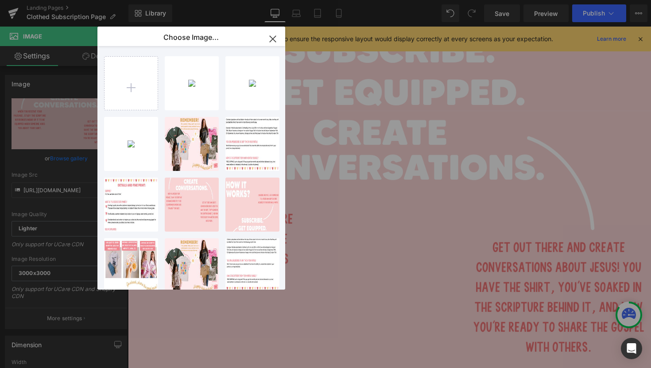
click at [273, 38] on icon "button" at bounding box center [273, 39] width 6 height 6
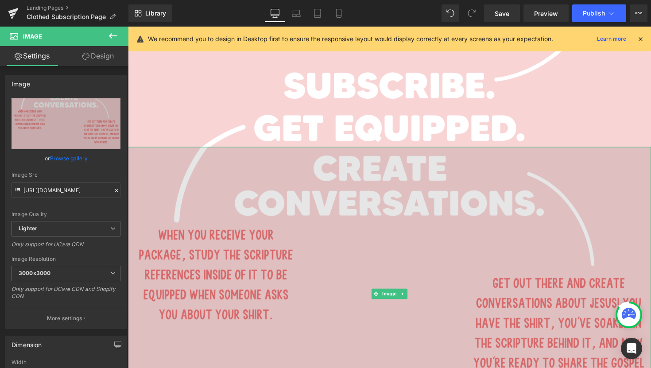
scroll to position [1176, 0]
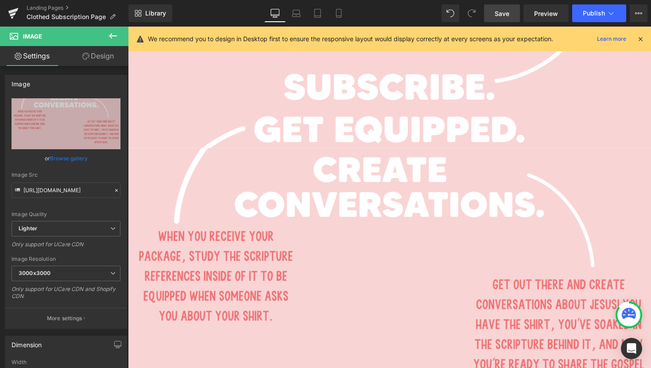
click at [501, 13] on span "Save" at bounding box center [502, 13] width 15 height 9
click at [344, 12] on link "Mobile" at bounding box center [338, 13] width 21 height 18
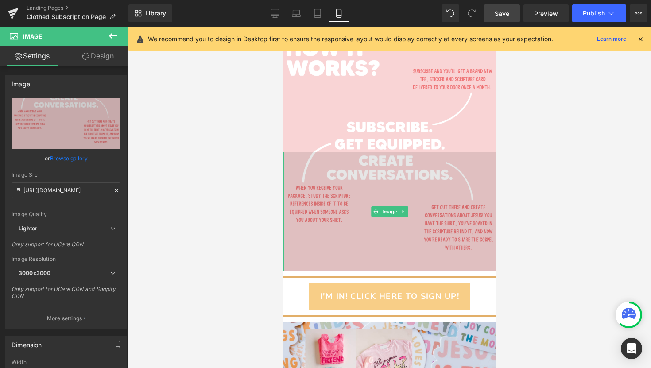
scroll to position [394, 0]
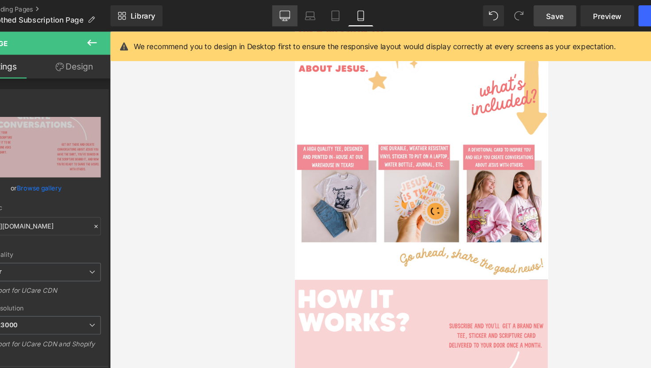
click at [273, 16] on icon at bounding box center [275, 12] width 8 height 7
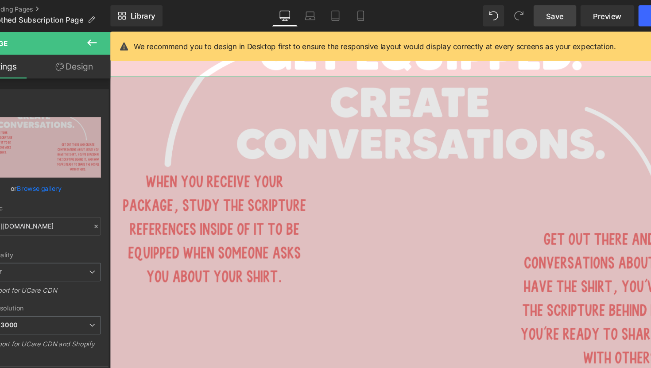
scroll to position [1262, 0]
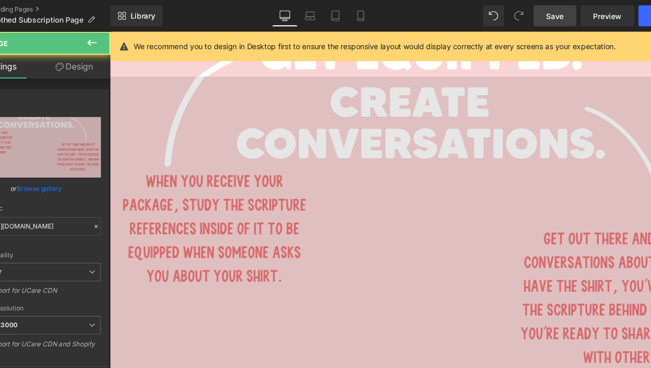
click at [271, 187] on img at bounding box center [378, 220] width 536 height 301
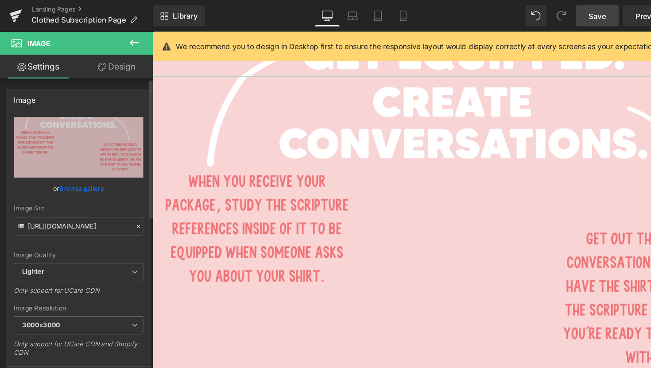
click at [62, 160] on link "Browse gallery" at bounding box center [69, 159] width 38 height 16
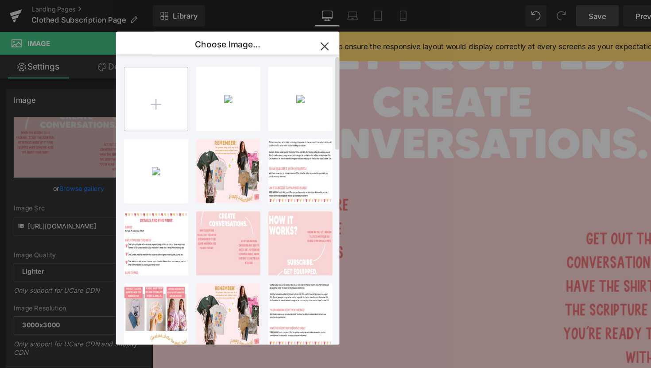
click at [132, 85] on input "file" at bounding box center [131, 83] width 53 height 53
type input "C:\fakepath\Subscription Website Pages (2).png"
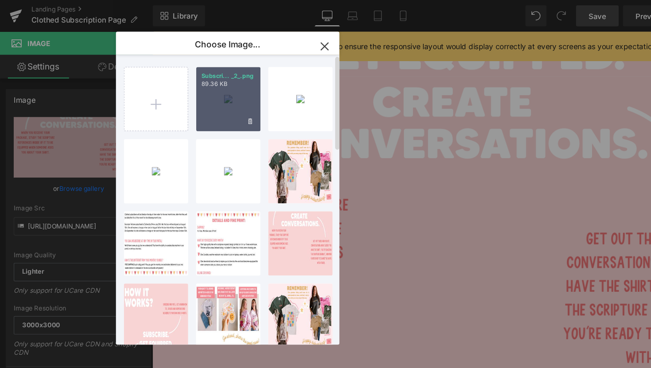
drag, startPoint x: 184, startPoint y: 93, endPoint x: 57, endPoint y: 67, distance: 129.3
click at [184, 93] on div "Subscri... _2_.png 89.36 KB" at bounding box center [192, 83] width 54 height 54
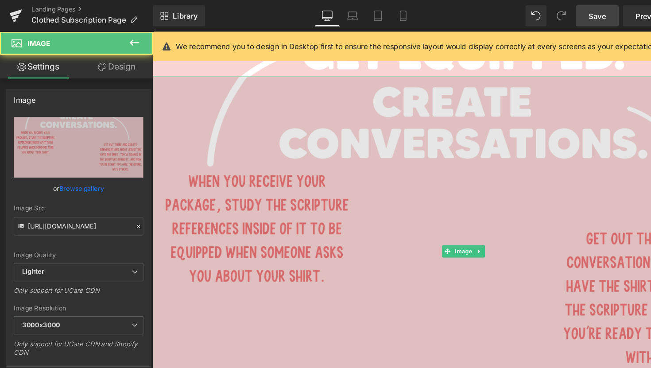
click at [337, 164] on img at bounding box center [420, 220] width 536 height 301
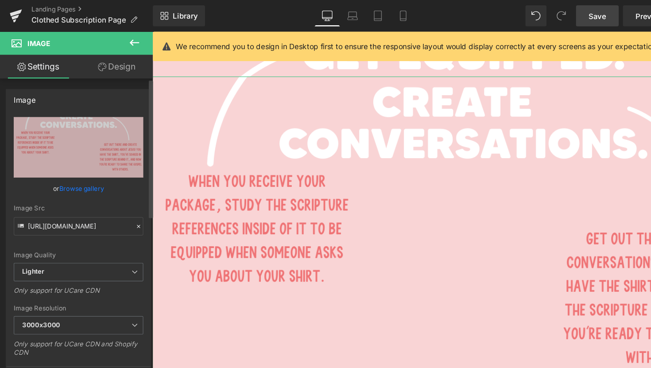
click at [82, 159] on link "Browse gallery" at bounding box center [69, 159] width 38 height 16
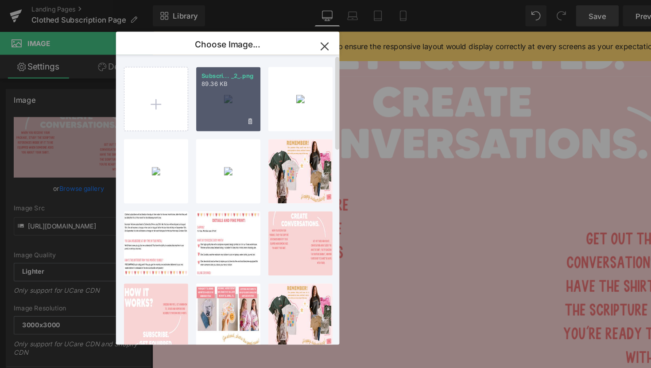
click at [184, 97] on div "Subscri... _2_.png 89.36 KB" at bounding box center [192, 83] width 54 height 54
type input "[URL][DOMAIN_NAME]"
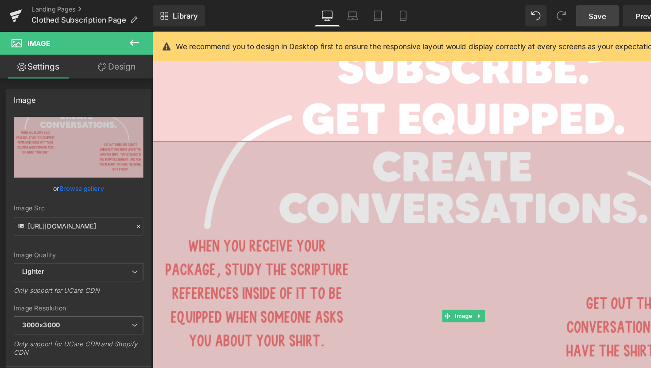
scroll to position [1203, 0]
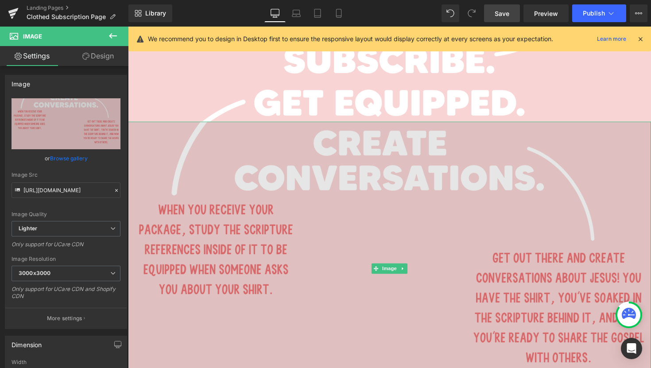
click at [307, 317] on img at bounding box center [396, 274] width 536 height 301
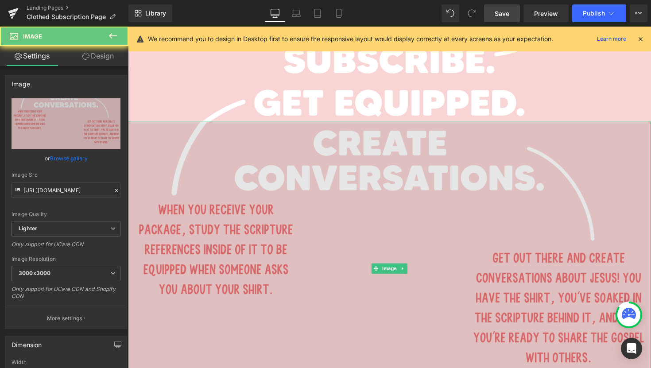
click at [307, 317] on img at bounding box center [396, 274] width 536 height 301
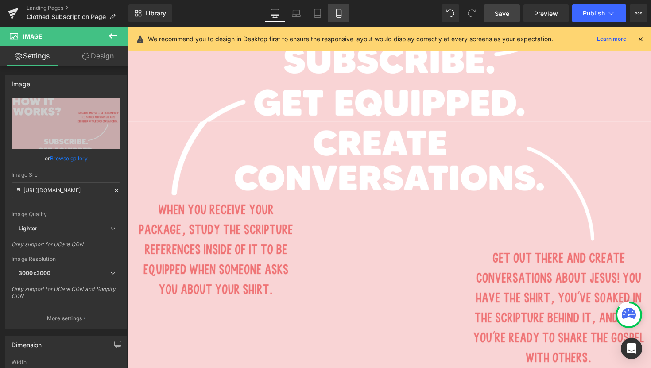
click at [345, 16] on link "Mobile" at bounding box center [338, 13] width 21 height 18
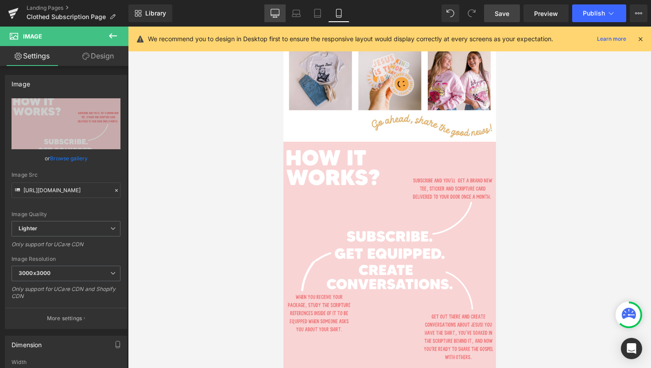
click at [280, 14] on link "Desktop" at bounding box center [275, 13] width 21 height 18
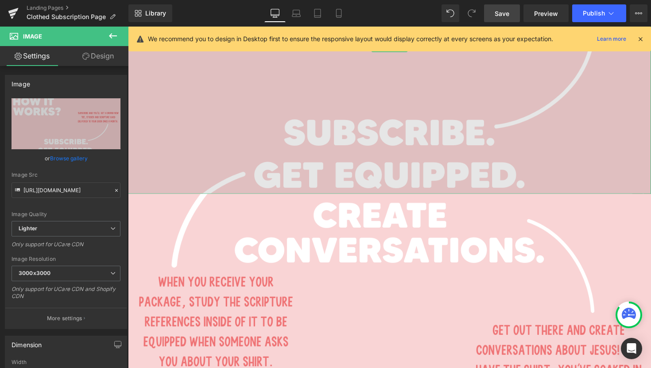
scroll to position [1134, 0]
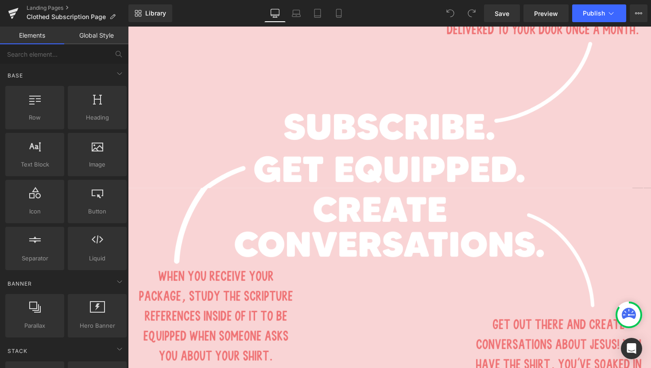
scroll to position [1147, 0]
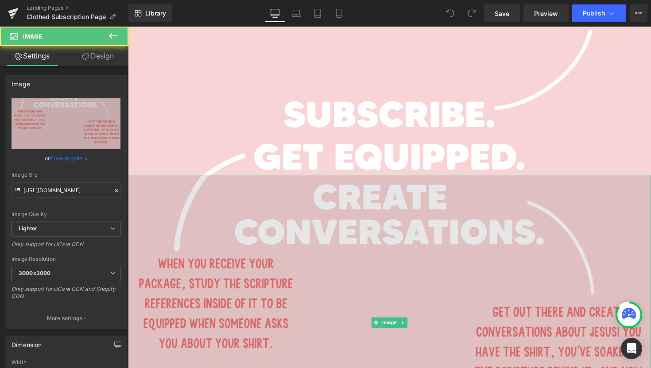
click at [393, 251] on img at bounding box center [396, 329] width 536 height 301
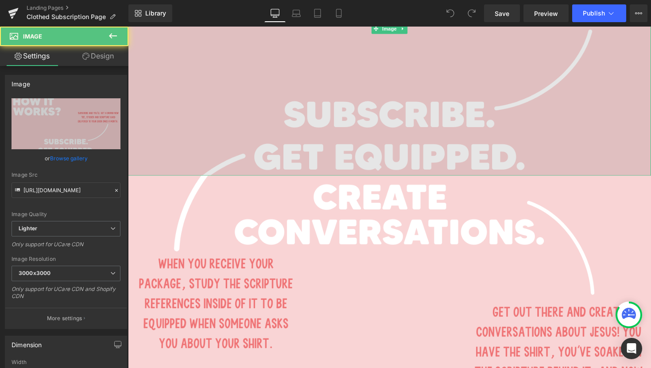
click at [407, 115] on img at bounding box center [396, 28] width 536 height 301
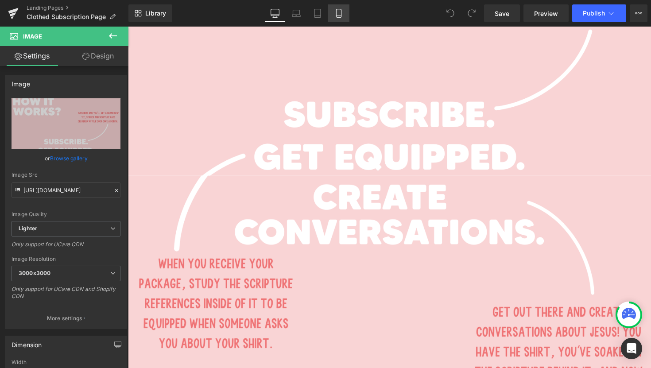
click at [343, 16] on icon at bounding box center [339, 13] width 9 height 9
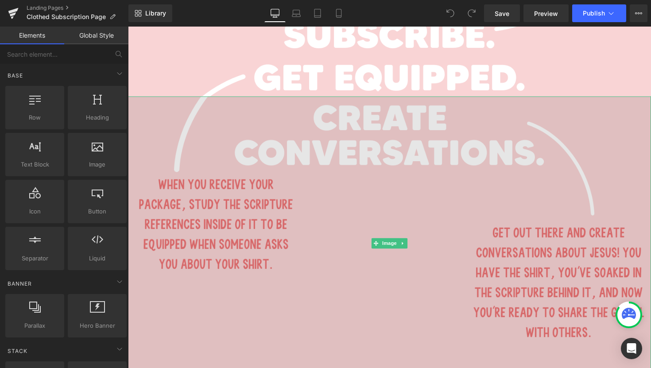
scroll to position [1277, 0]
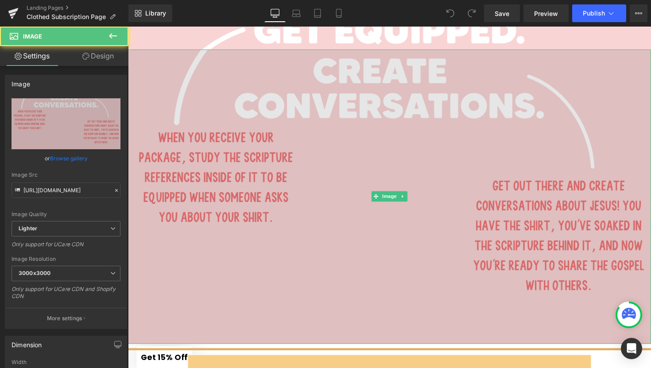
click at [284, 224] on img at bounding box center [396, 200] width 536 height 301
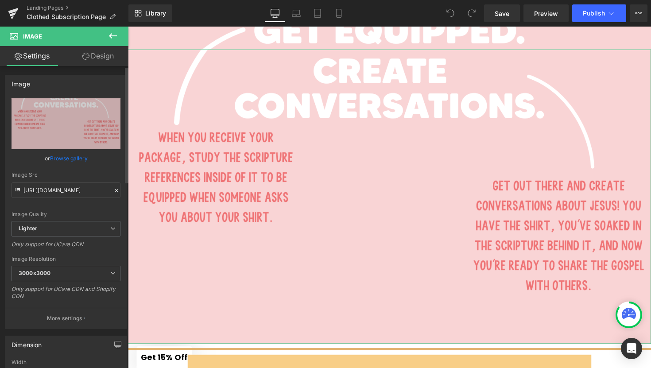
click at [83, 160] on link "Browse gallery" at bounding box center [69, 159] width 38 height 16
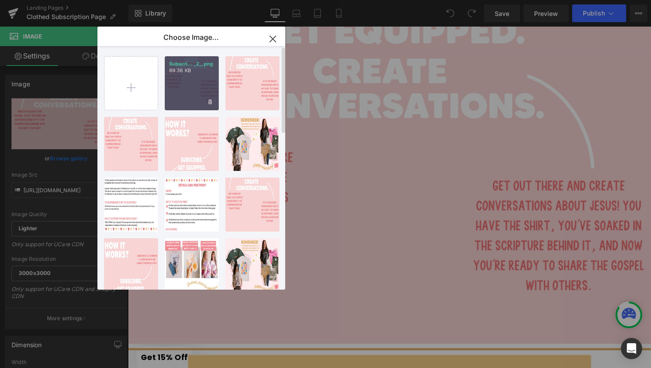
click at [190, 91] on div "Subscri... _2_.png 89.36 KB" at bounding box center [192, 83] width 54 height 54
type input "[URL][DOMAIN_NAME]"
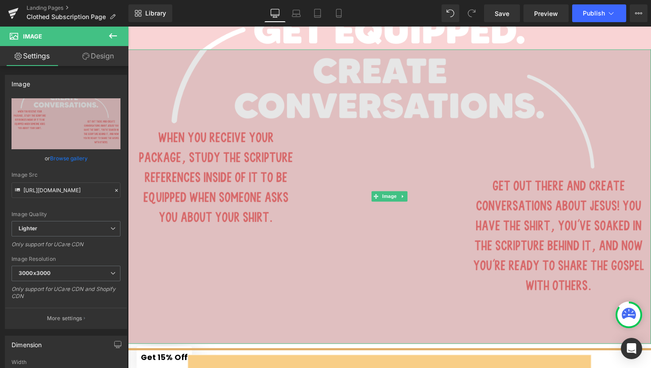
click at [360, 236] on img at bounding box center [396, 200] width 536 height 301
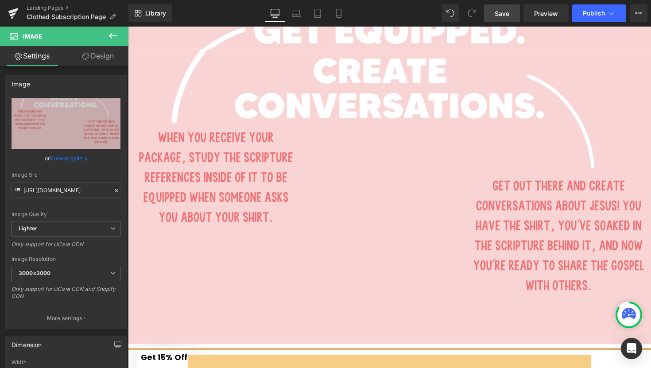
click at [499, 18] on link "Save" at bounding box center [502, 13] width 36 height 18
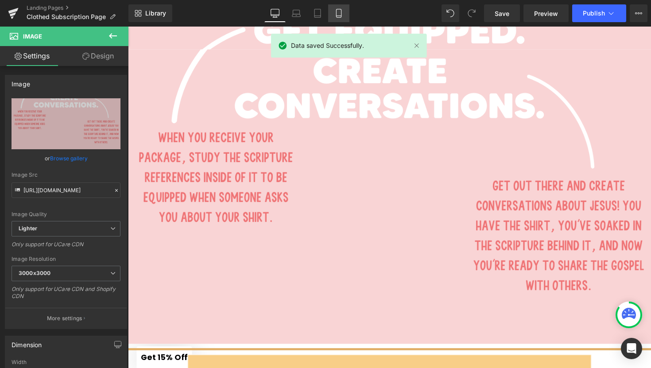
click at [341, 18] on link "Mobile" at bounding box center [338, 13] width 21 height 18
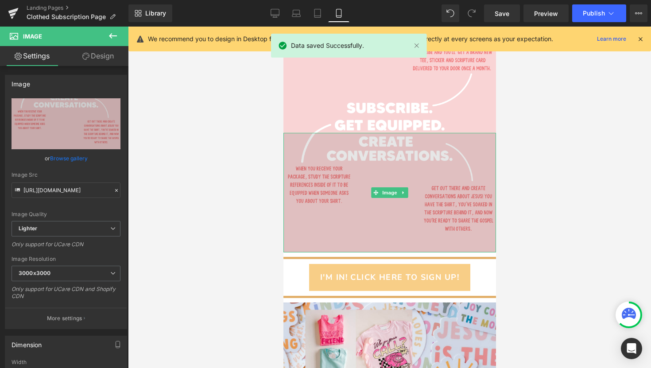
scroll to position [412, 0]
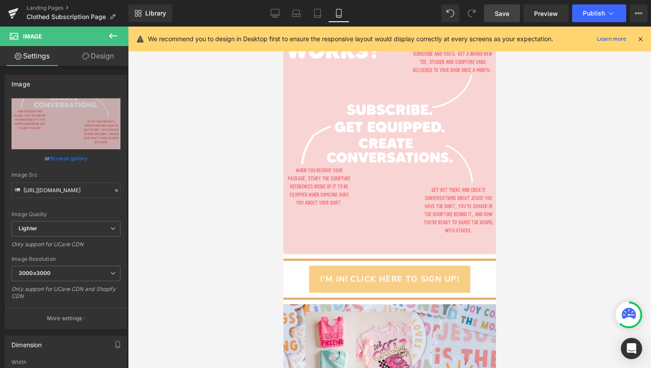
click at [511, 12] on link "Save" at bounding box center [502, 13] width 36 height 18
